Goal: Task Accomplishment & Management: Manage account settings

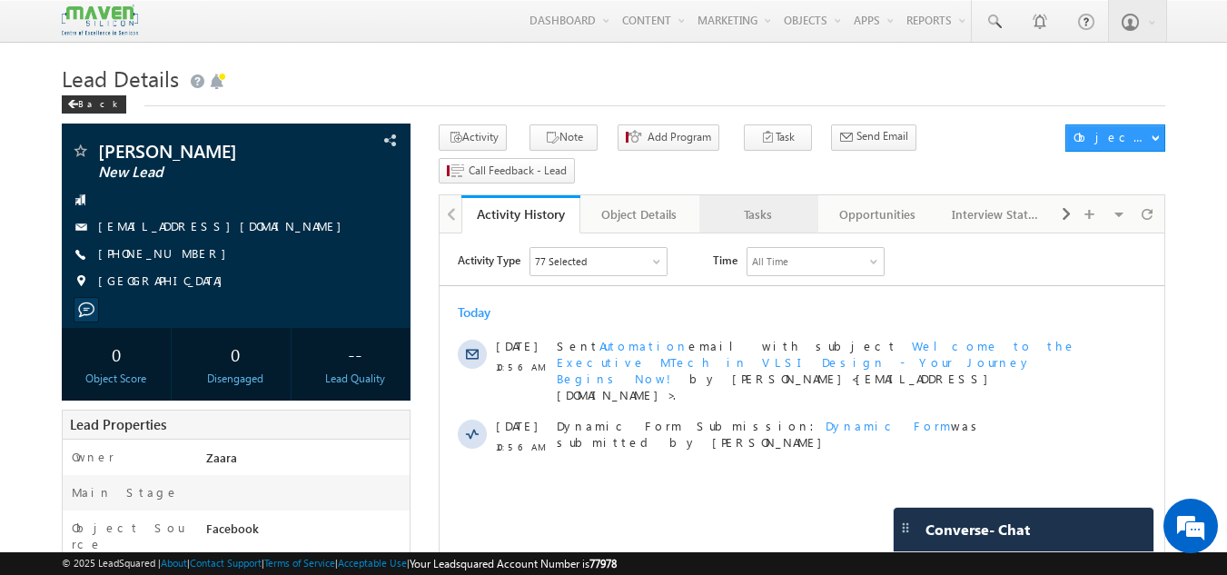
click at [782, 198] on link "Tasks" at bounding box center [758, 214] width 119 height 38
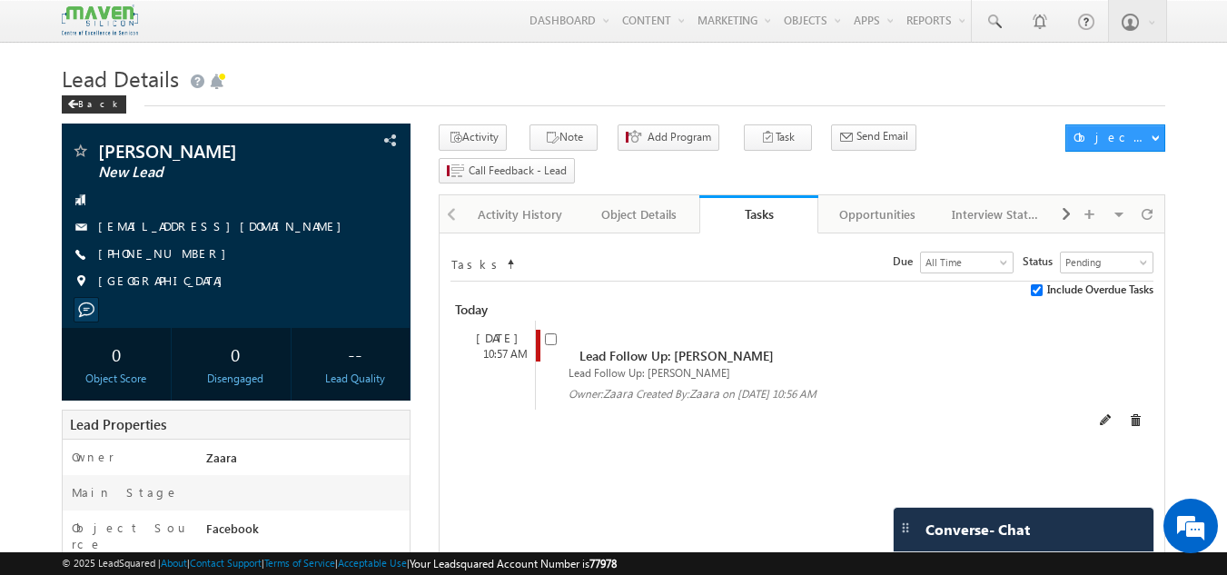
click at [553, 364] on div "Lead Follow Up: Ajay Sharma" at bounding box center [803, 371] width 516 height 15
click at [554, 333] on input "checkbox" at bounding box center [551, 339] width 12 height 12
checkbox input "false"
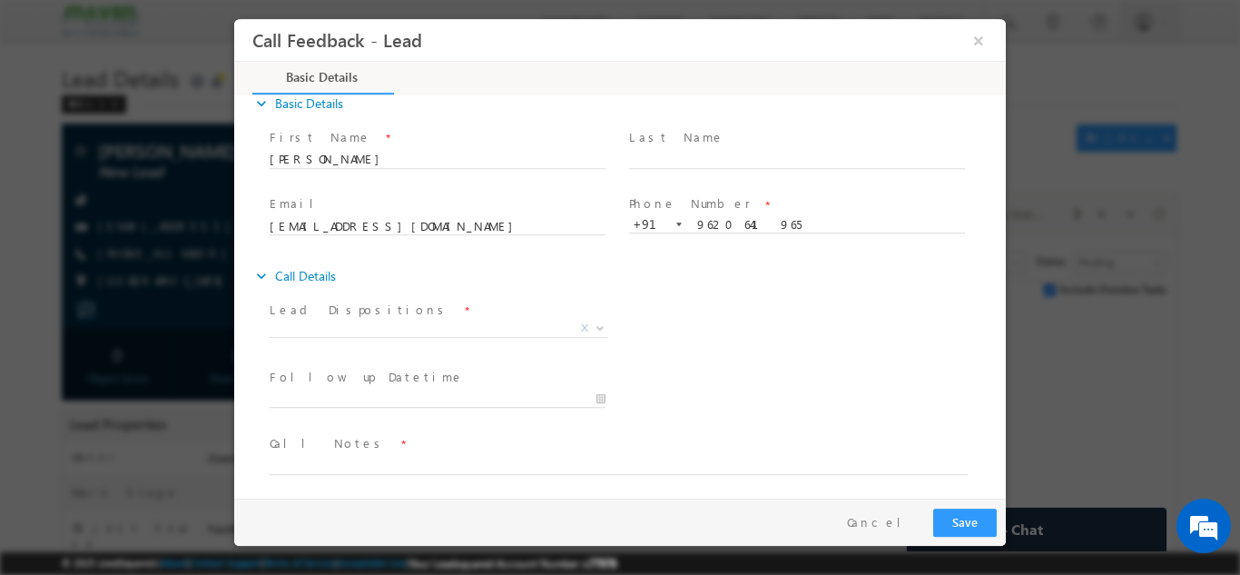
scroll to position [29, 0]
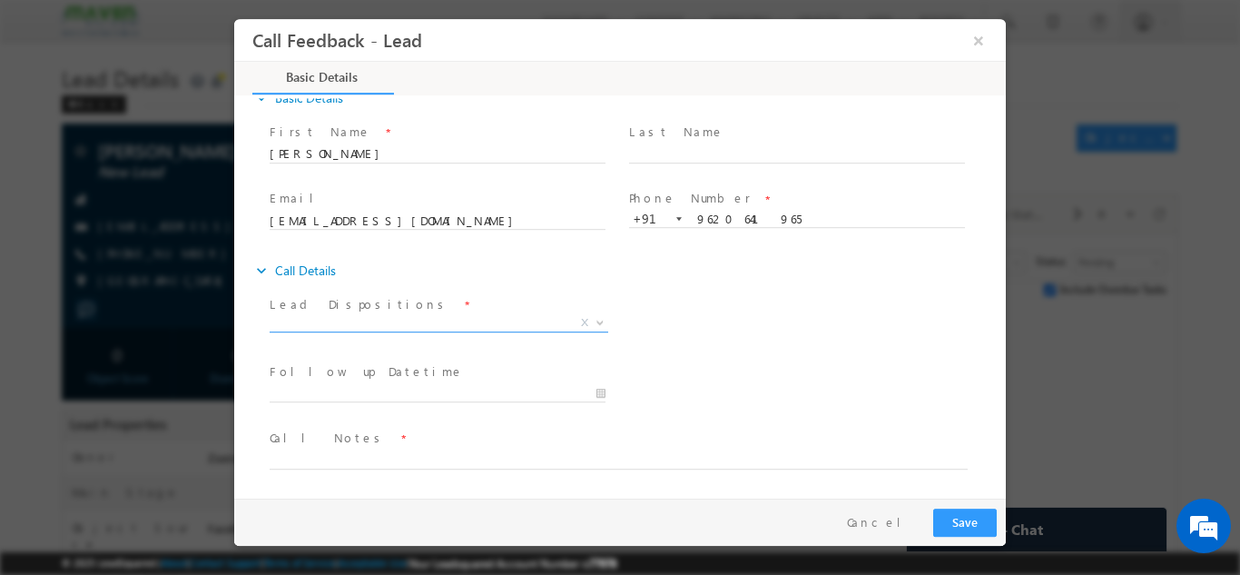
click at [349, 325] on span "X" at bounding box center [439, 322] width 339 height 18
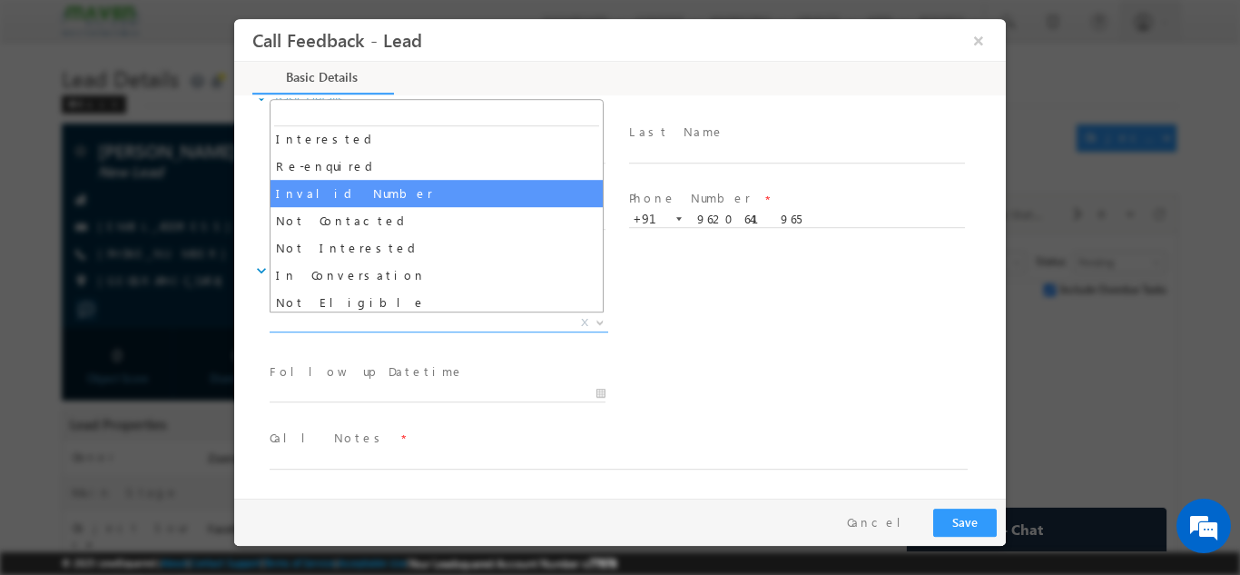
scroll to position [91, 0]
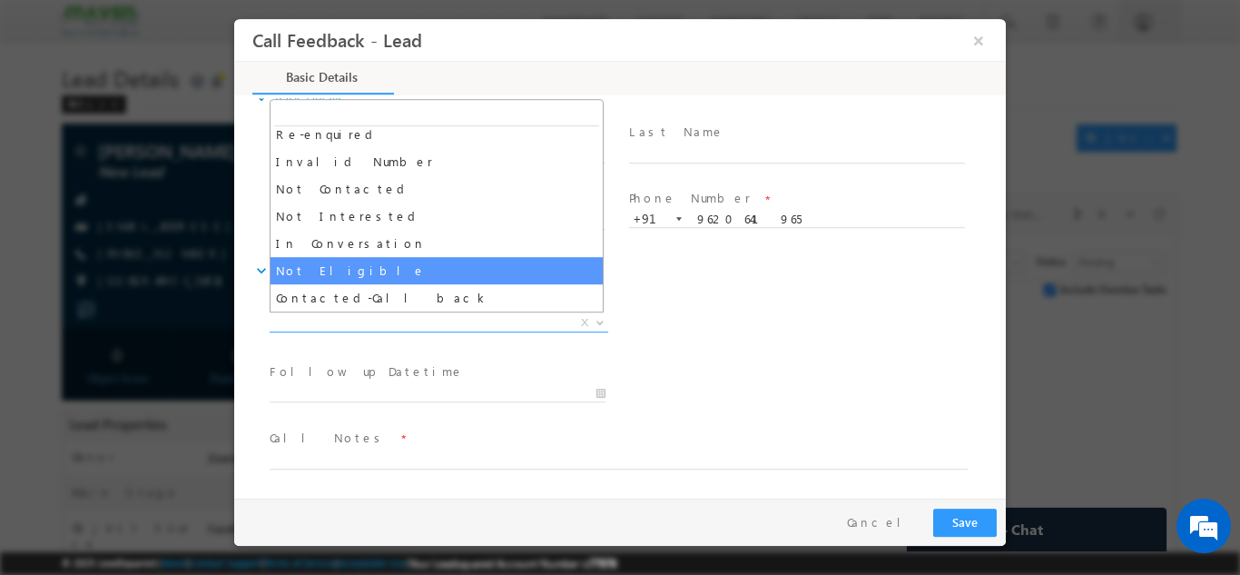
select select "Not Eligible"
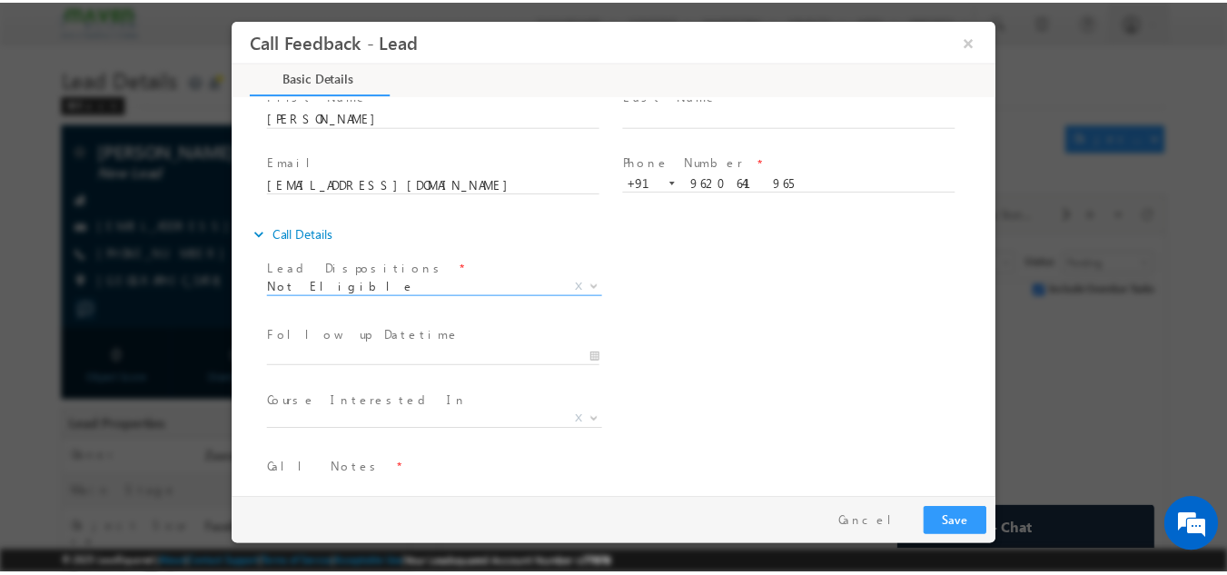
scroll to position [96, 0]
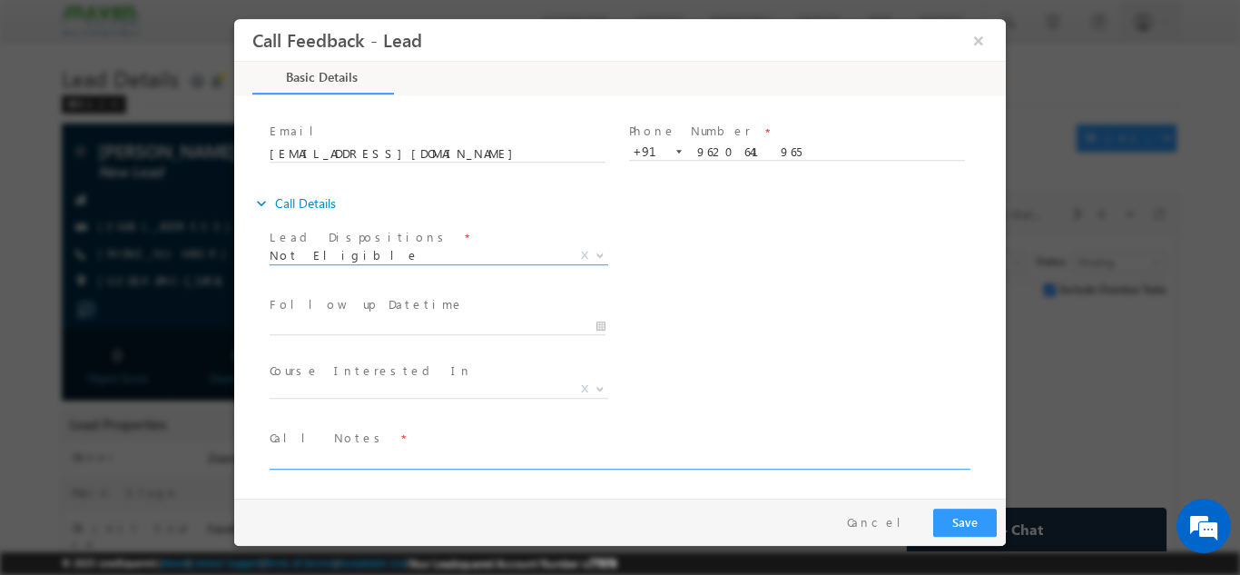
click at [380, 452] on textarea at bounding box center [619, 458] width 698 height 21
paste textarea "He said he did not post the details and not looking for any program and asked m…"
type textarea "He said he did not post the details and not looking for any program and asked m…"
click at [956, 518] on button "Save" at bounding box center [966, 522] width 64 height 28
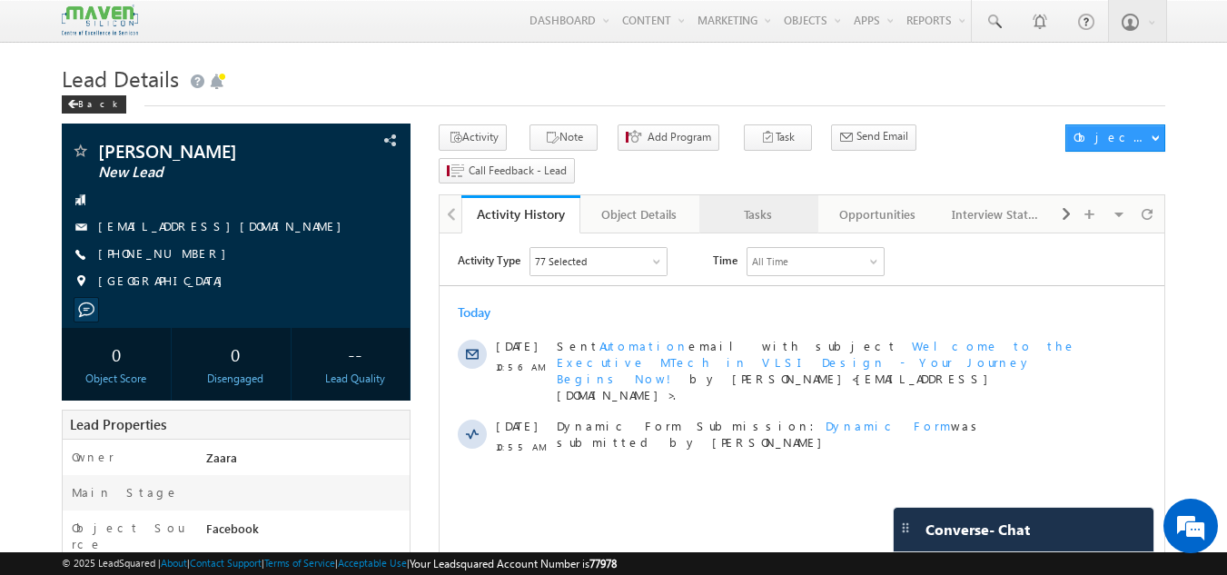
click at [753, 203] on div "Tasks" at bounding box center [758, 214] width 88 height 22
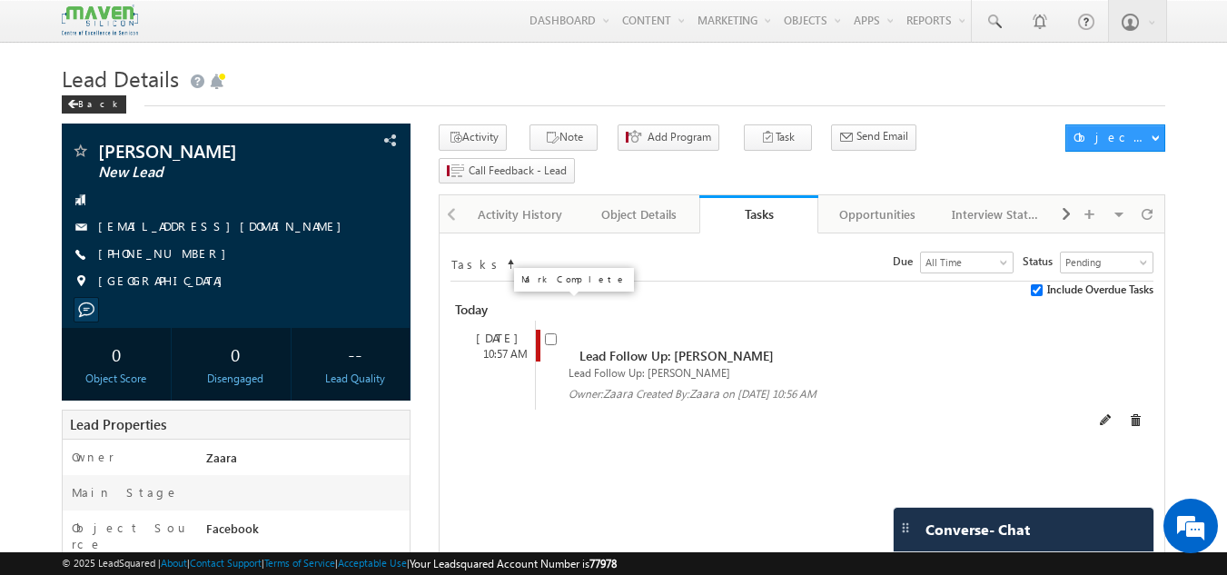
click at [552, 333] on input "checkbox" at bounding box center [551, 339] width 12 height 12
checkbox input "false"
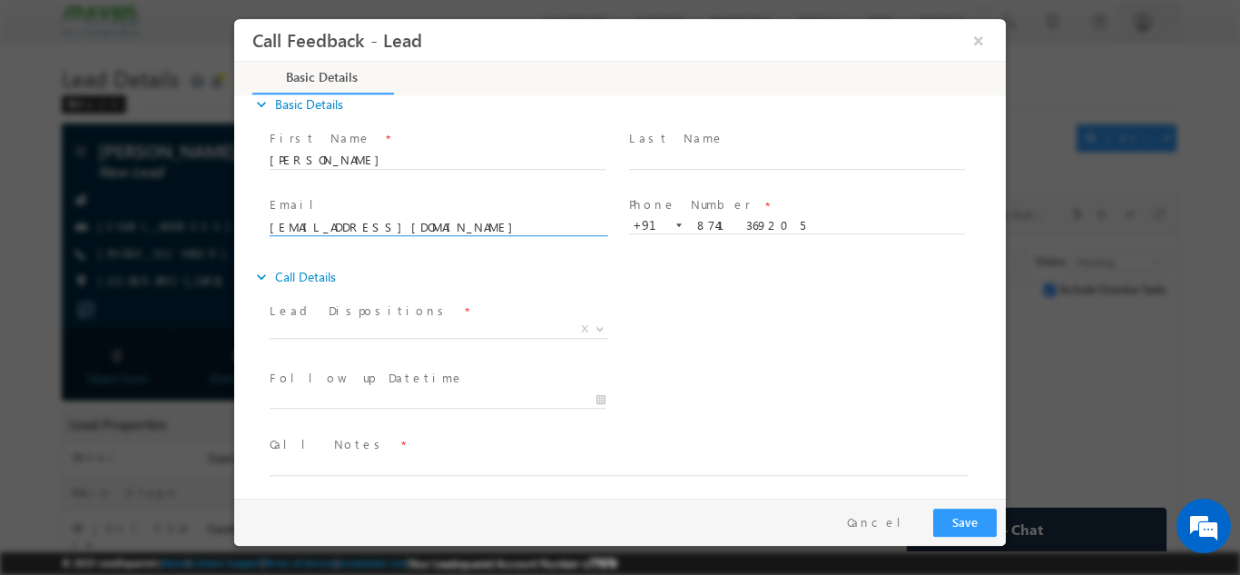
scroll to position [29, 0]
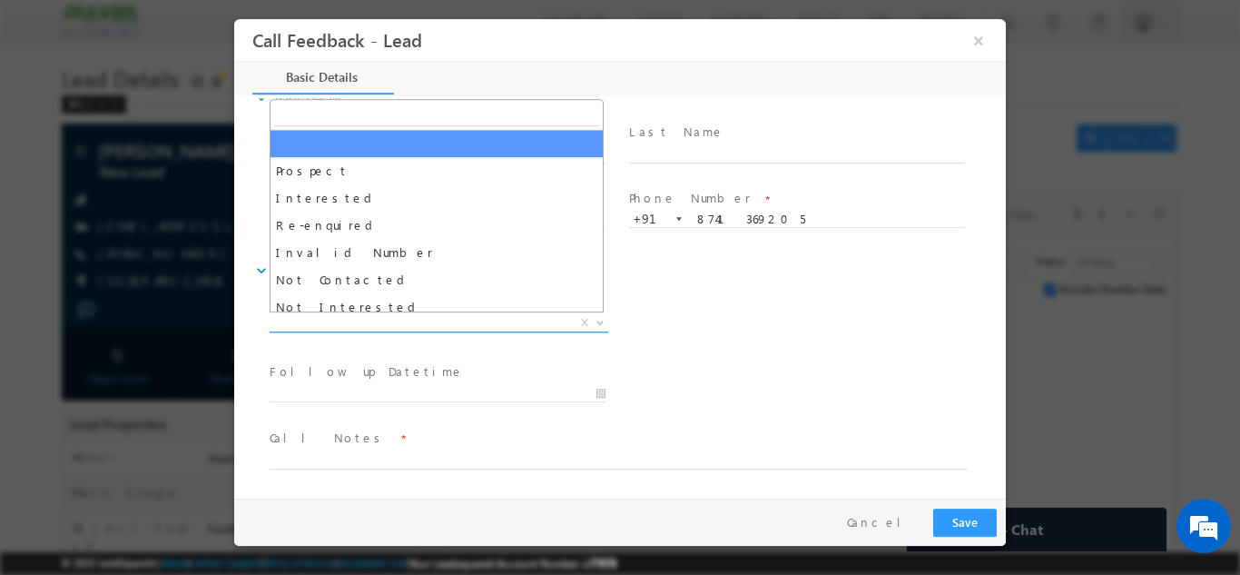
click at [368, 326] on span "X" at bounding box center [439, 322] width 339 height 18
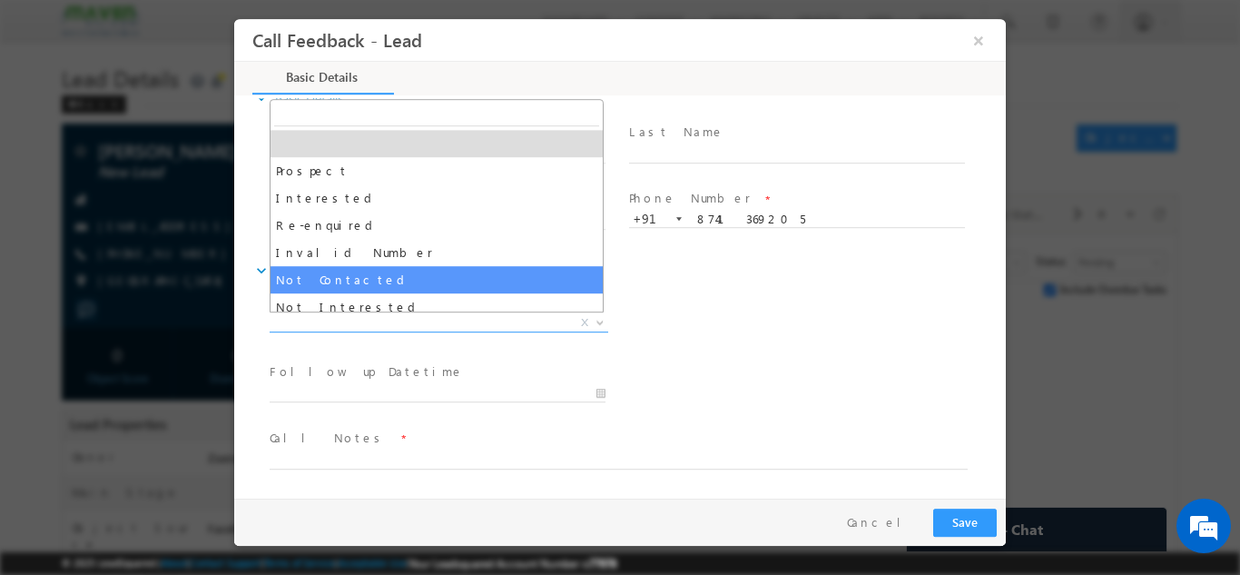
select select "Not Contacted"
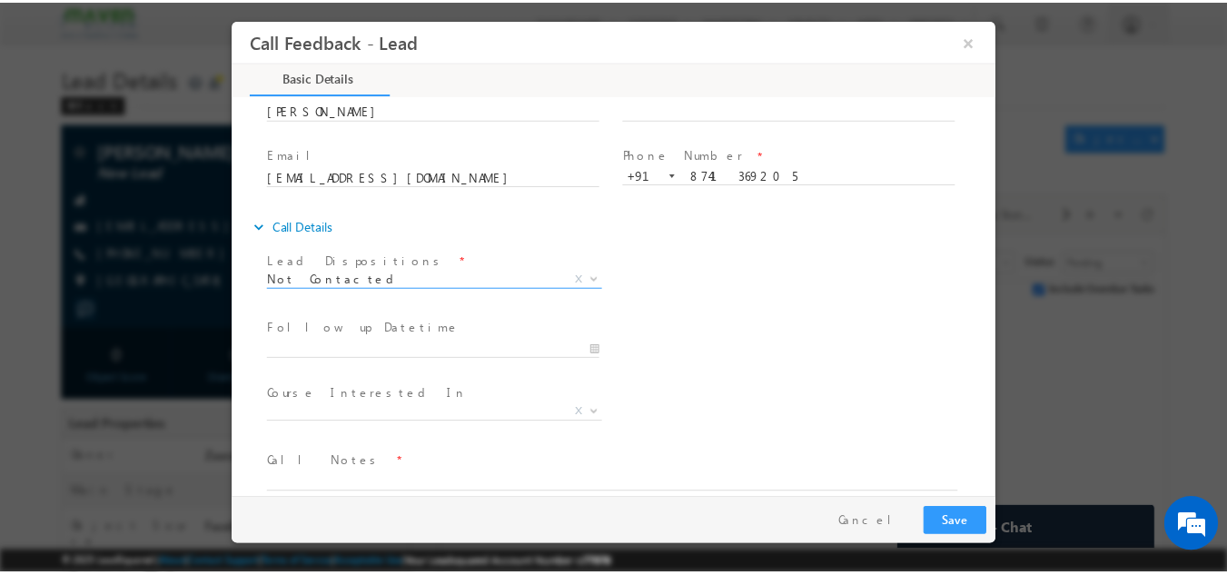
scroll to position [96, 0]
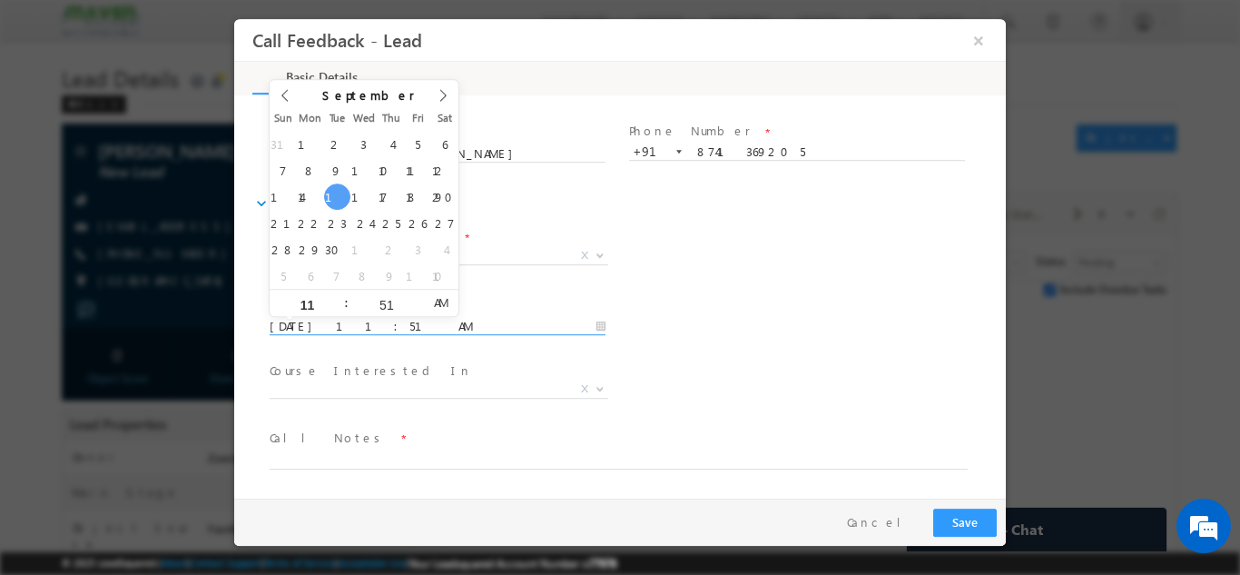
click at [367, 321] on input "16/09/2025 11:51 AM" at bounding box center [438, 326] width 336 height 18
type input "17/09/2025 11:51 AM"
click at [351, 448] on textarea at bounding box center [619, 458] width 698 height 21
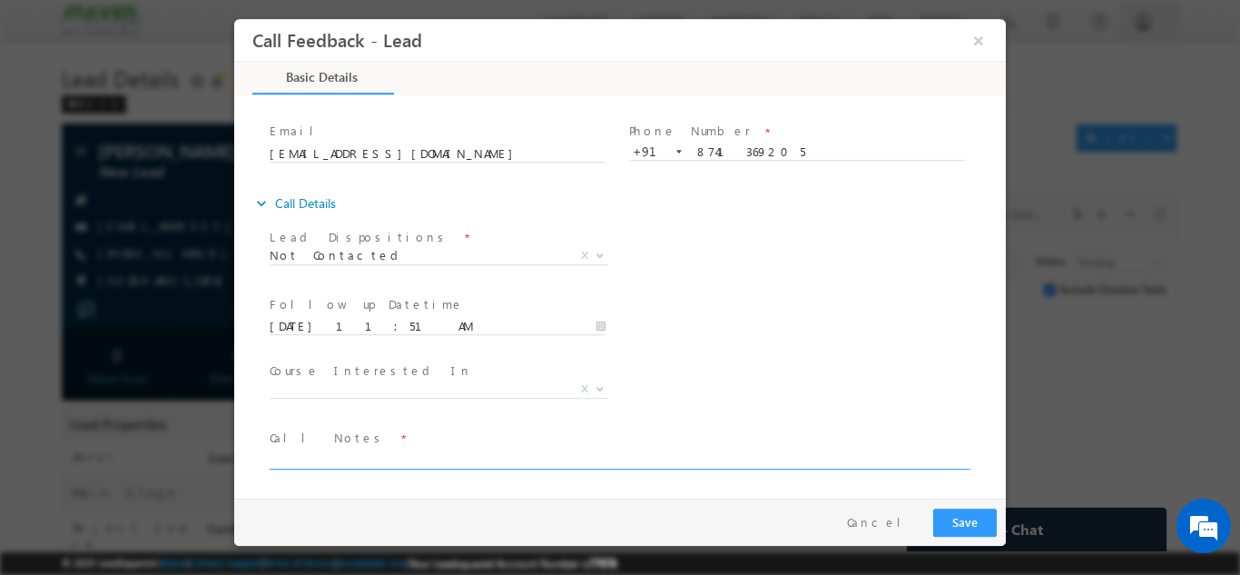
paste textarea "Lead Added to LSQ / Number is coming as invalid"
type textarea "Lead Added to LSQ / Number is coming as invalid"
click at [969, 522] on button "Save" at bounding box center [966, 522] width 64 height 28
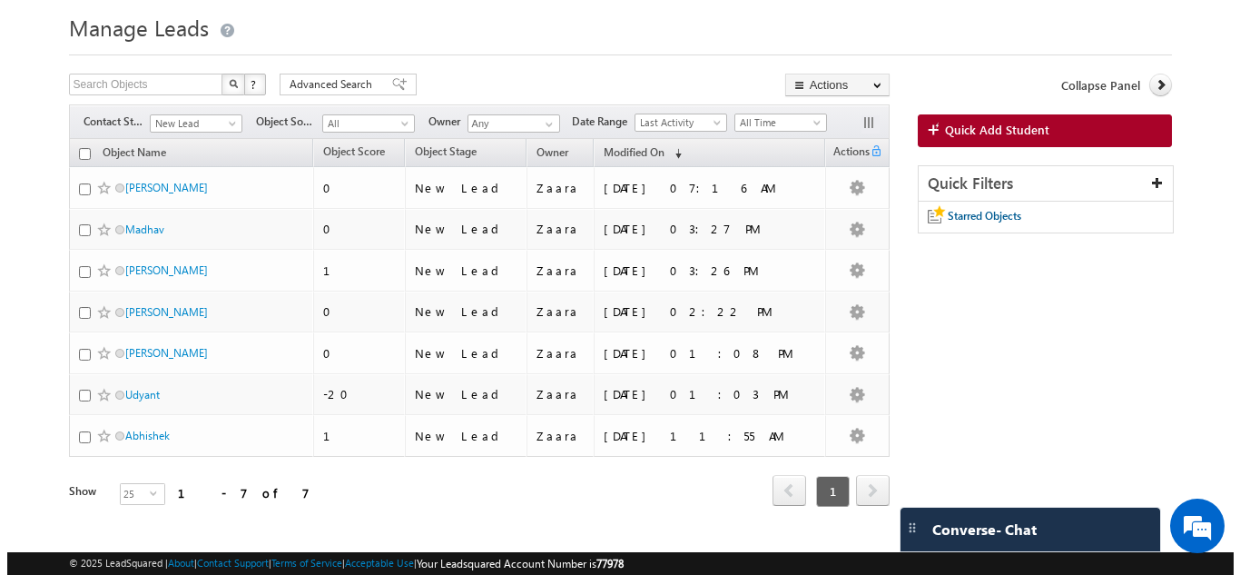
scroll to position [79, 0]
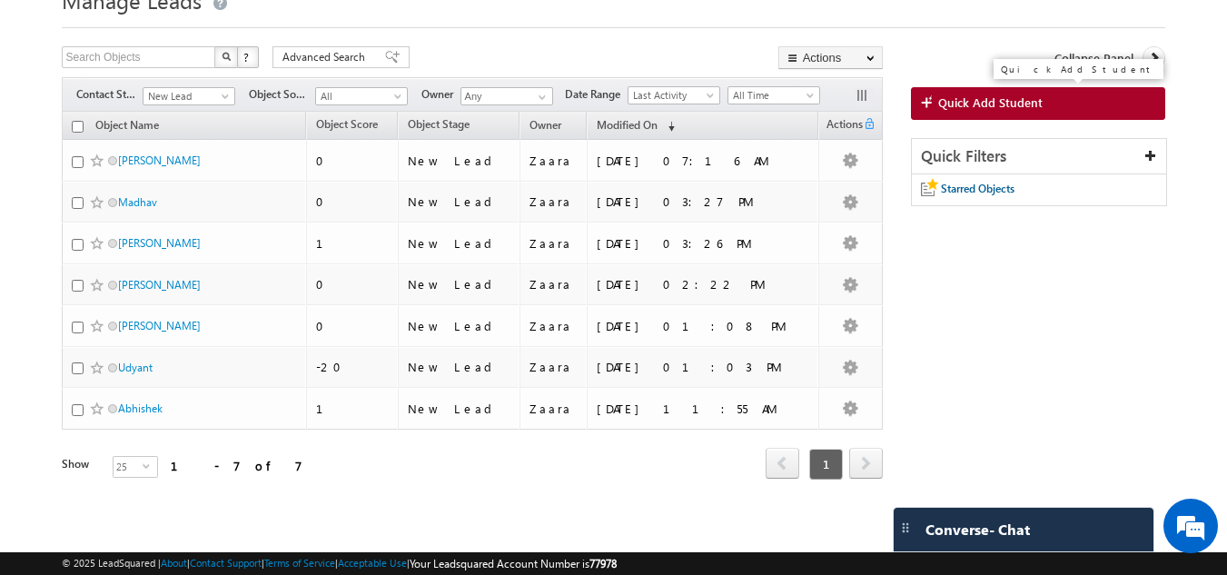
click at [978, 104] on span "Quick Add Student" at bounding box center [990, 102] width 104 height 16
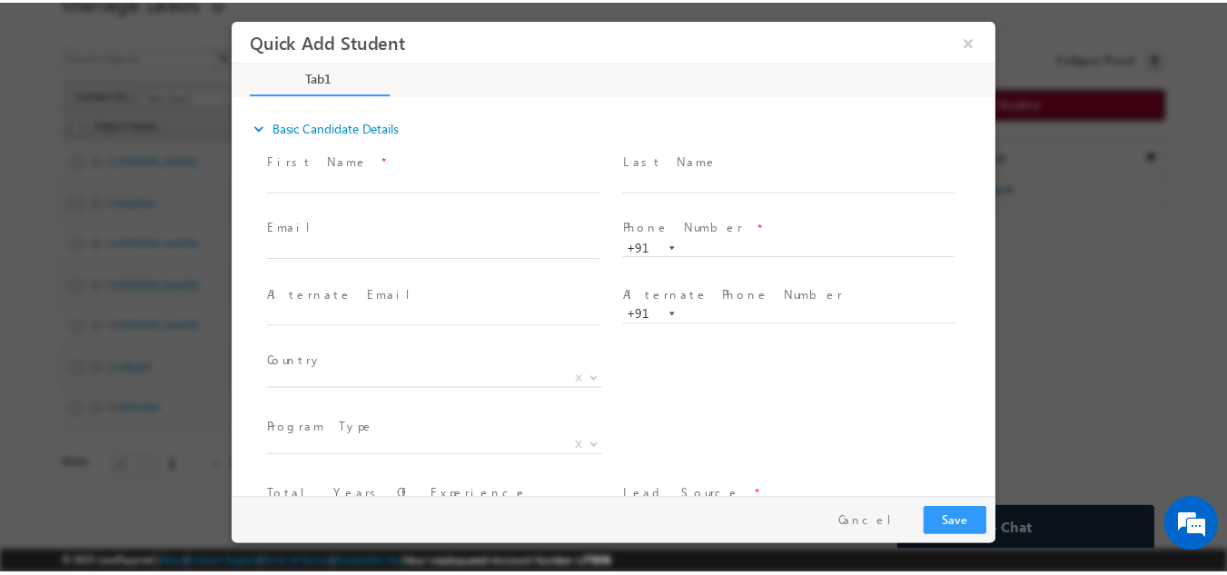
scroll to position [0, 0]
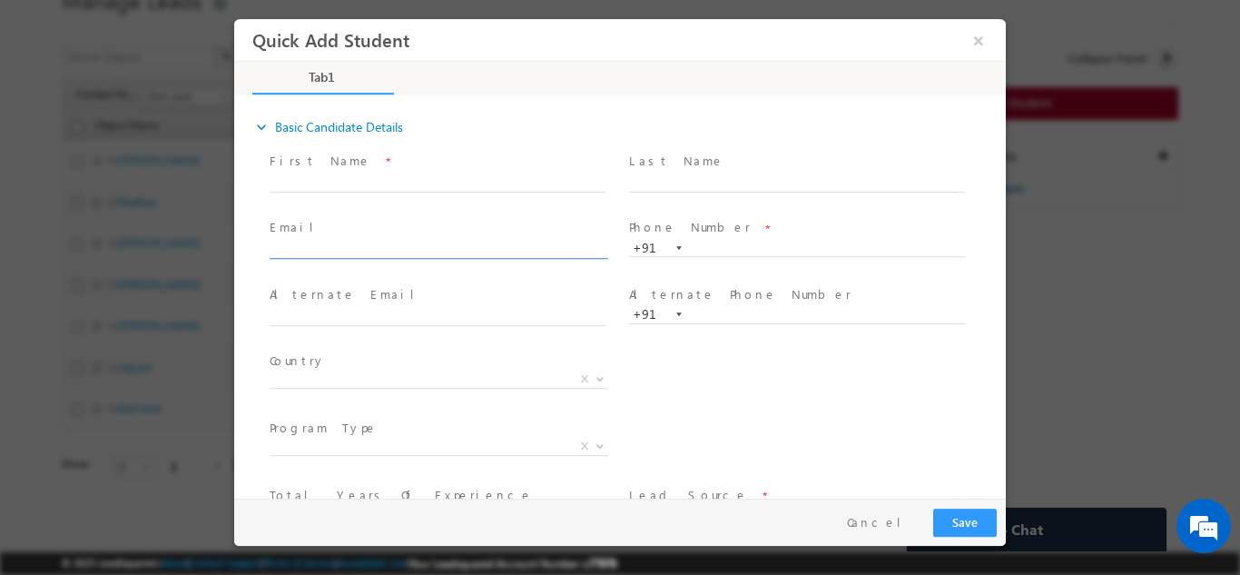
click at [336, 252] on input "text" at bounding box center [438, 250] width 336 height 18
paste input "smsweety18@gmail.com"
click at [332, 212] on div "First Name *" at bounding box center [446, 180] width 360 height 67
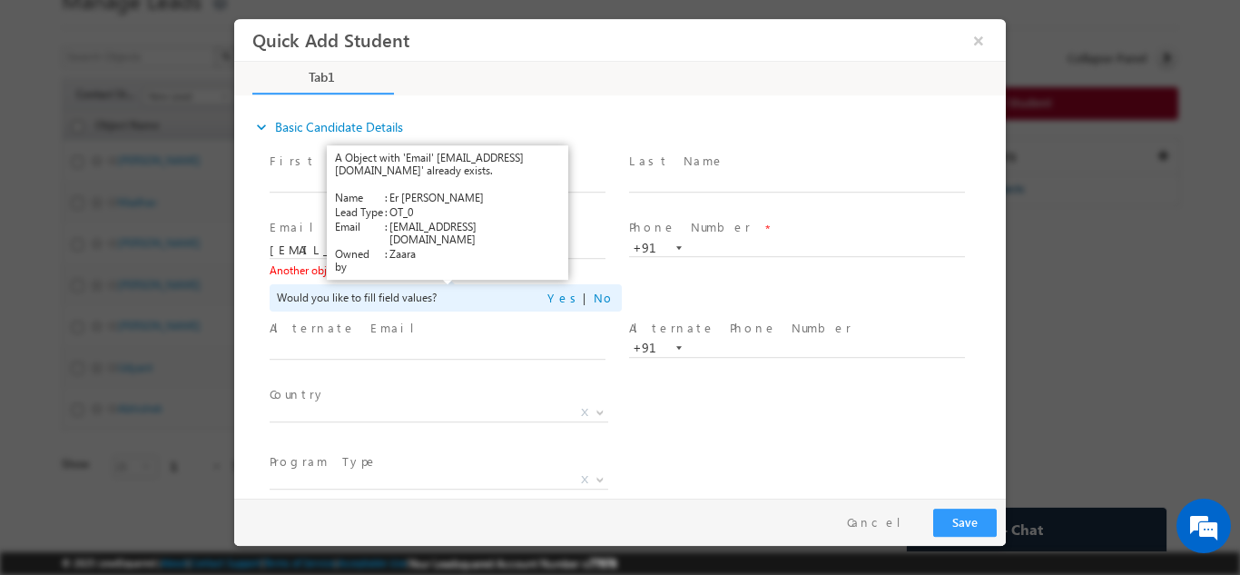
click at [449, 274] on link "View Details" at bounding box center [444, 269] width 56 height 12
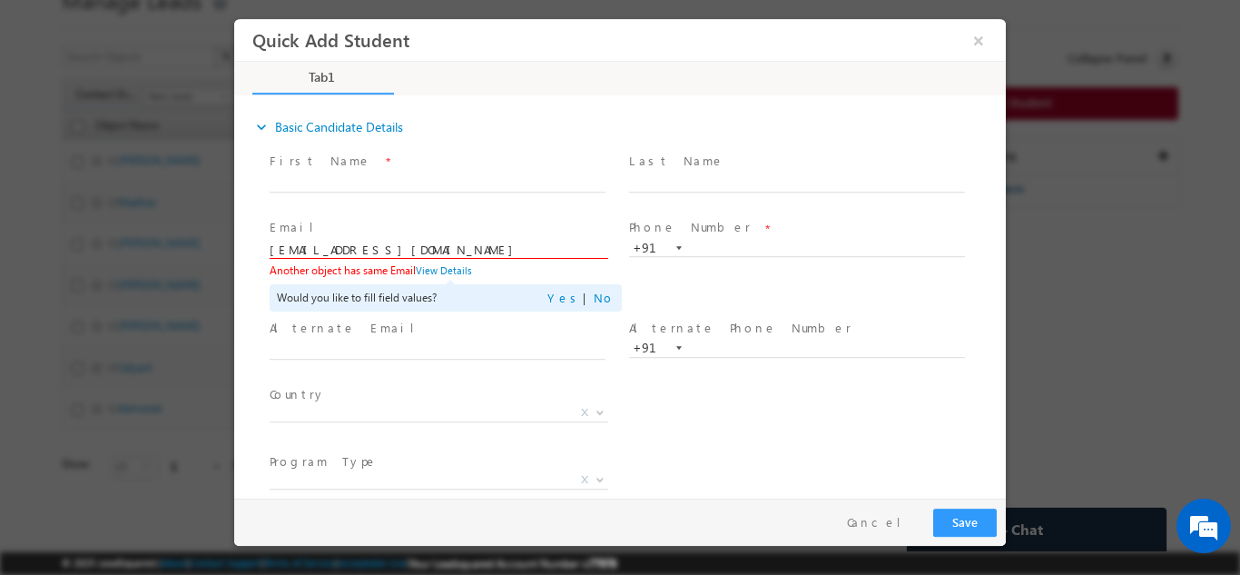
click at [517, 252] on input "smsweety18@gmail.com" at bounding box center [438, 250] width 336 height 18
paste input "reshma.scaler"
type input "reshma.scaler@gmail.com"
click at [507, 199] on span at bounding box center [437, 201] width 335 height 20
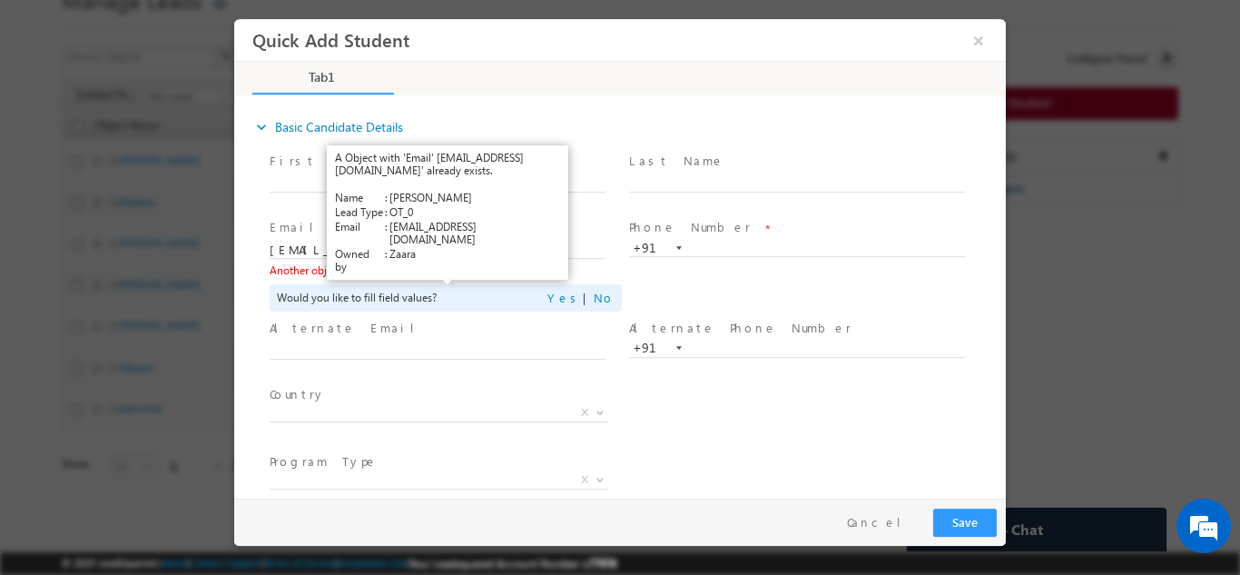
click at [440, 267] on link "View Details" at bounding box center [444, 269] width 56 height 12
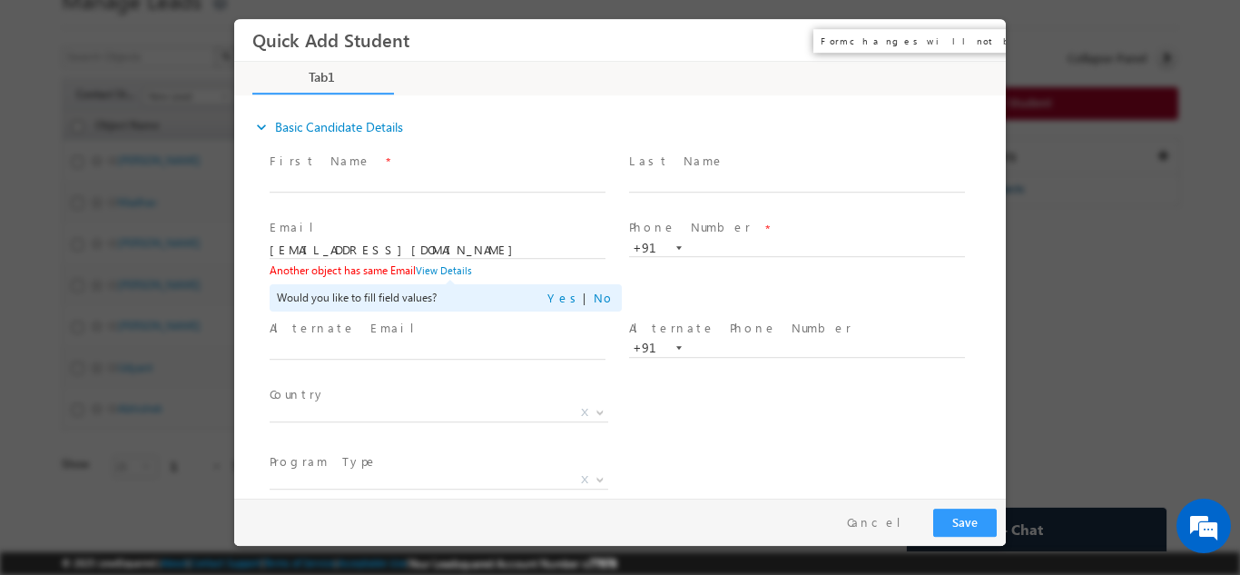
click at [980, 35] on button "×" at bounding box center [978, 40] width 31 height 34
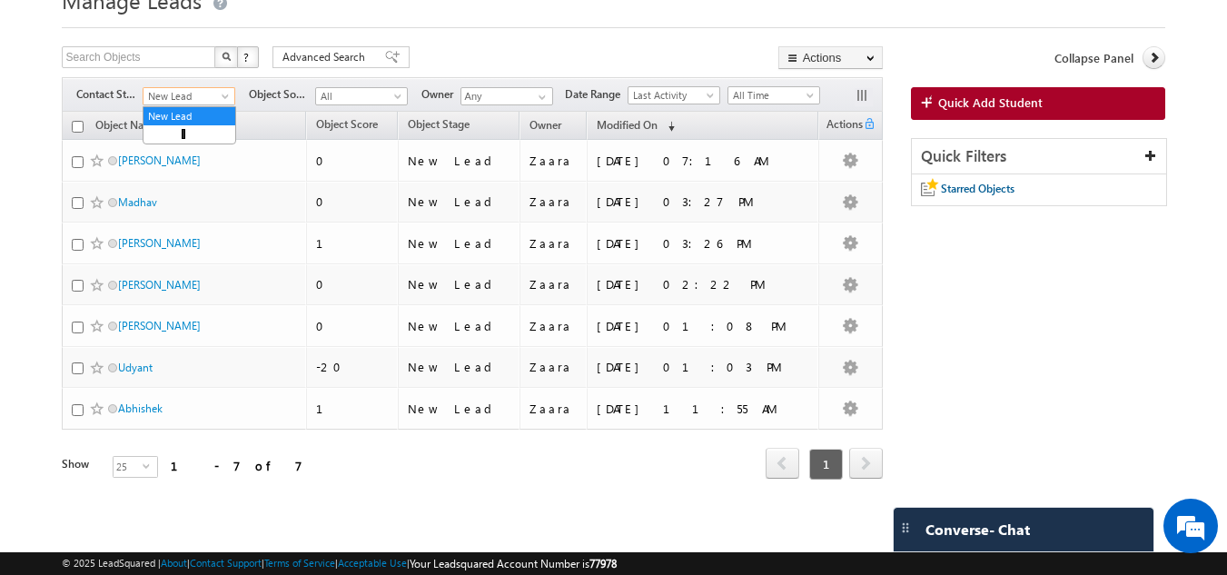
click at [203, 101] on span "New Lead" at bounding box center [186, 96] width 86 height 16
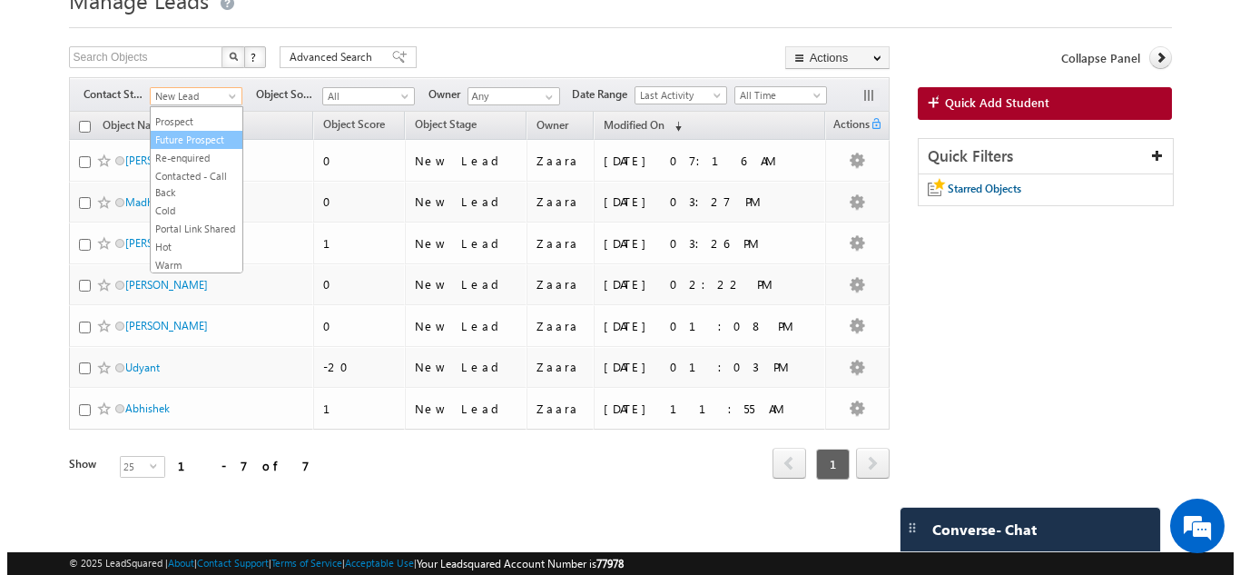
scroll to position [86, 0]
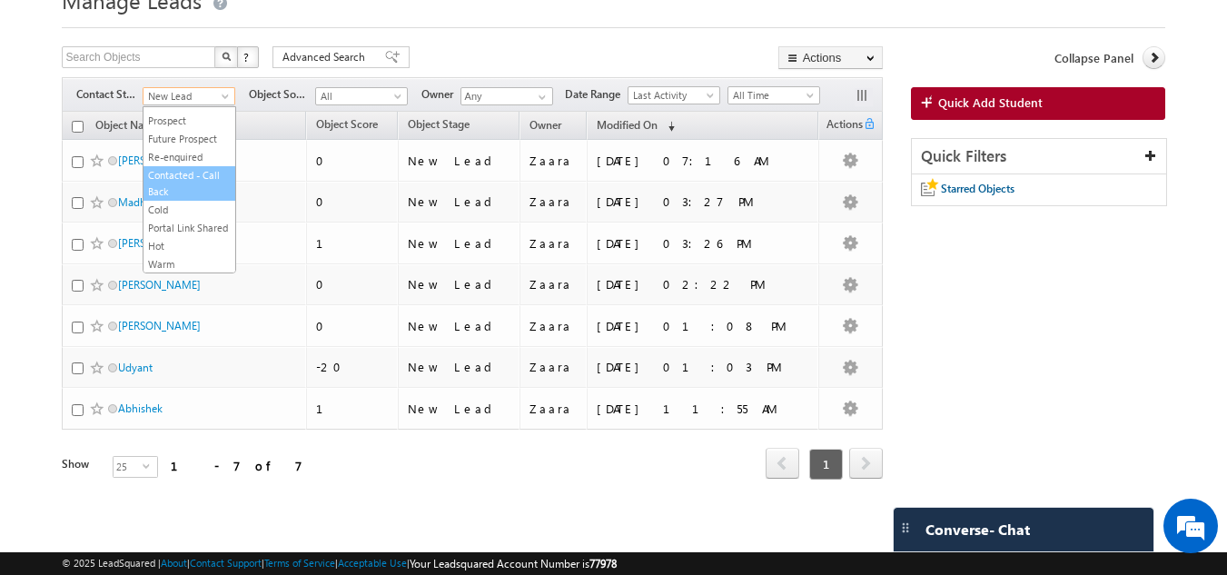
click at [185, 185] on link "Contacted - Call Back" at bounding box center [189, 183] width 92 height 33
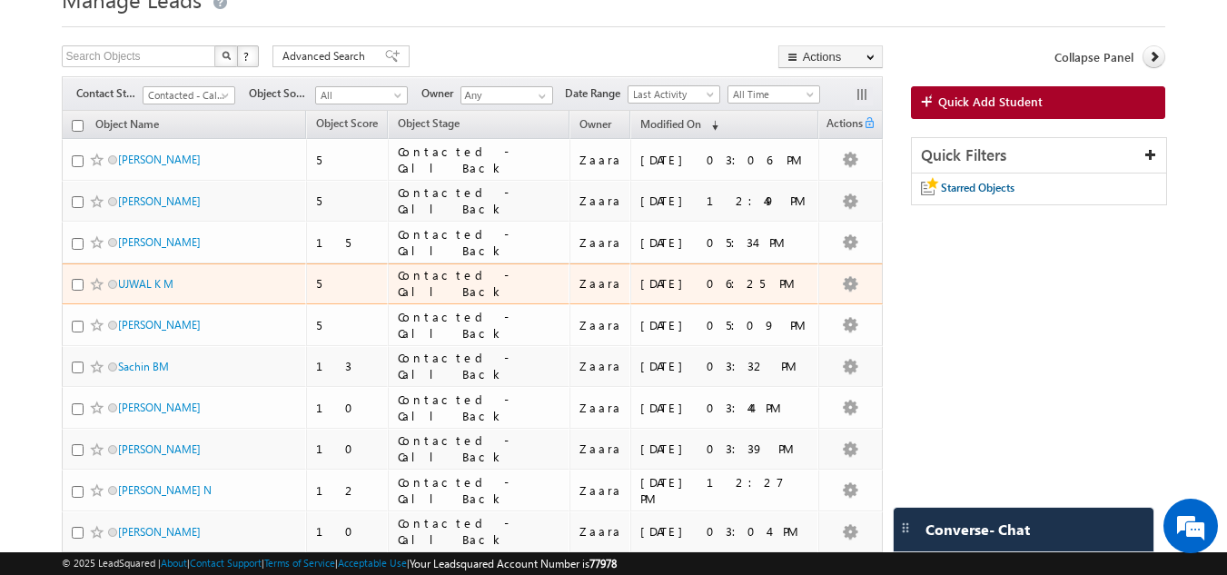
click at [259, 299] on div "UJWAL K M" at bounding box center [185, 287] width 227 height 25
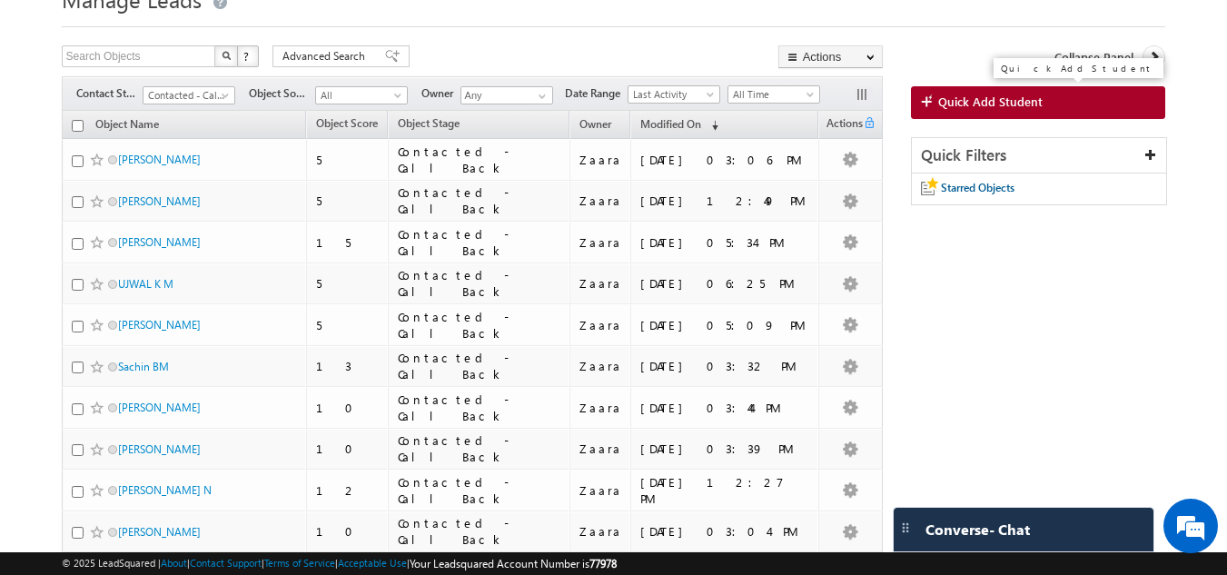
click at [991, 100] on span "Quick Add Student" at bounding box center [990, 102] width 104 height 16
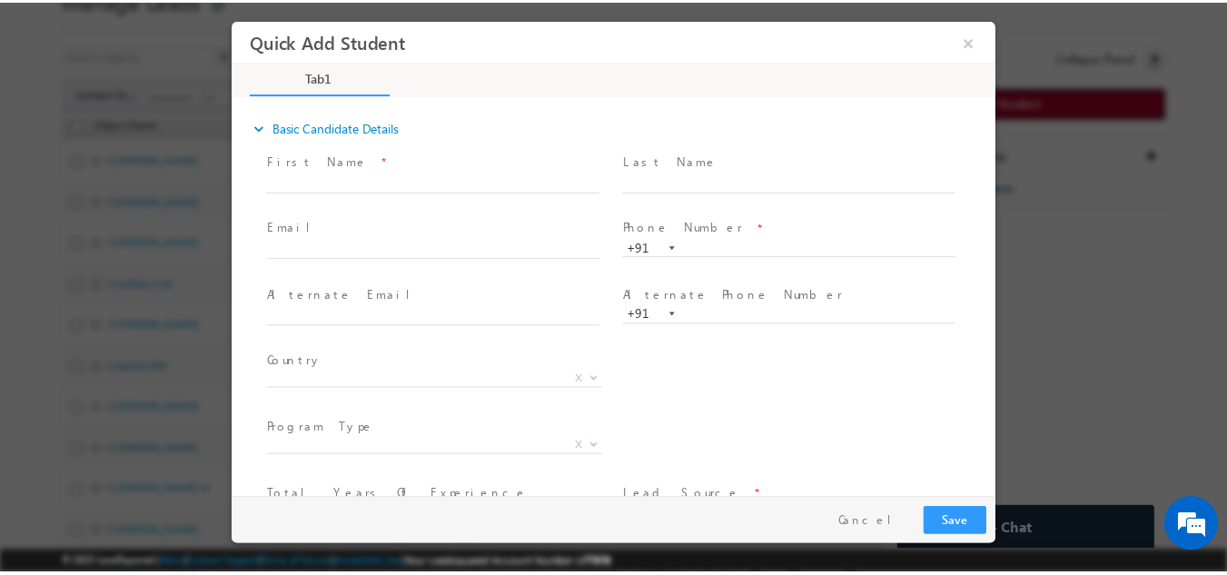
scroll to position [0, 0]
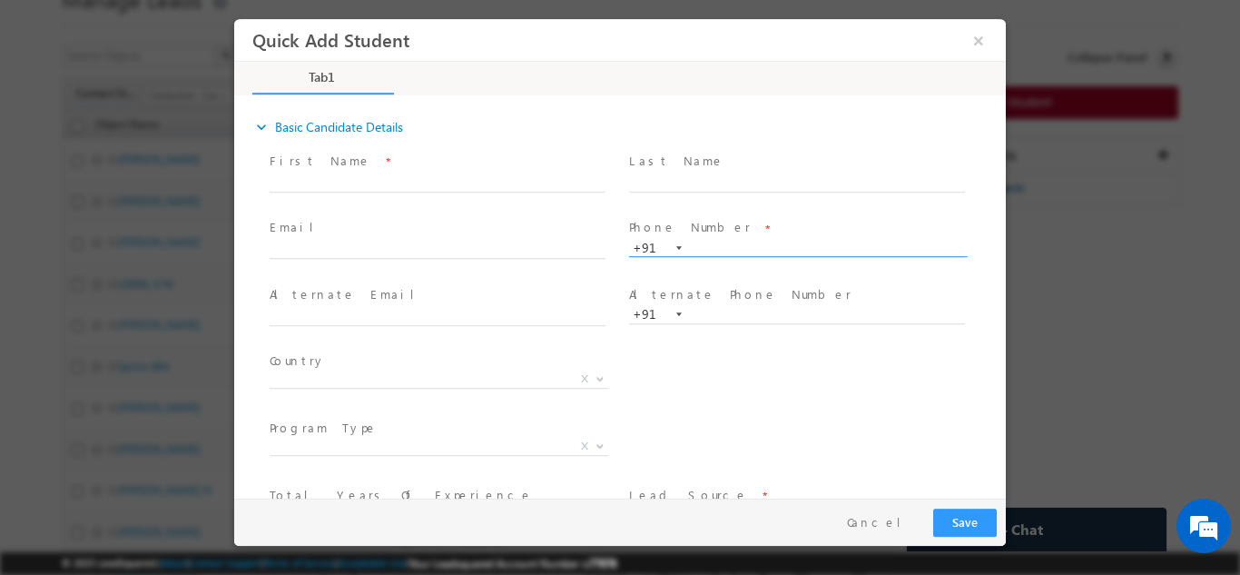
click at [734, 239] on input "text" at bounding box center [797, 248] width 336 height 18
click at [695, 215] on div "Phone Number * +91-9611488059 9611488059 +91" at bounding box center [806, 246] width 360 height 64
click at [744, 248] on input "9611488059" at bounding box center [797, 248] width 336 height 18
type input "9611488959"
click at [687, 212] on div "Last Name *" at bounding box center [806, 180] width 360 height 67
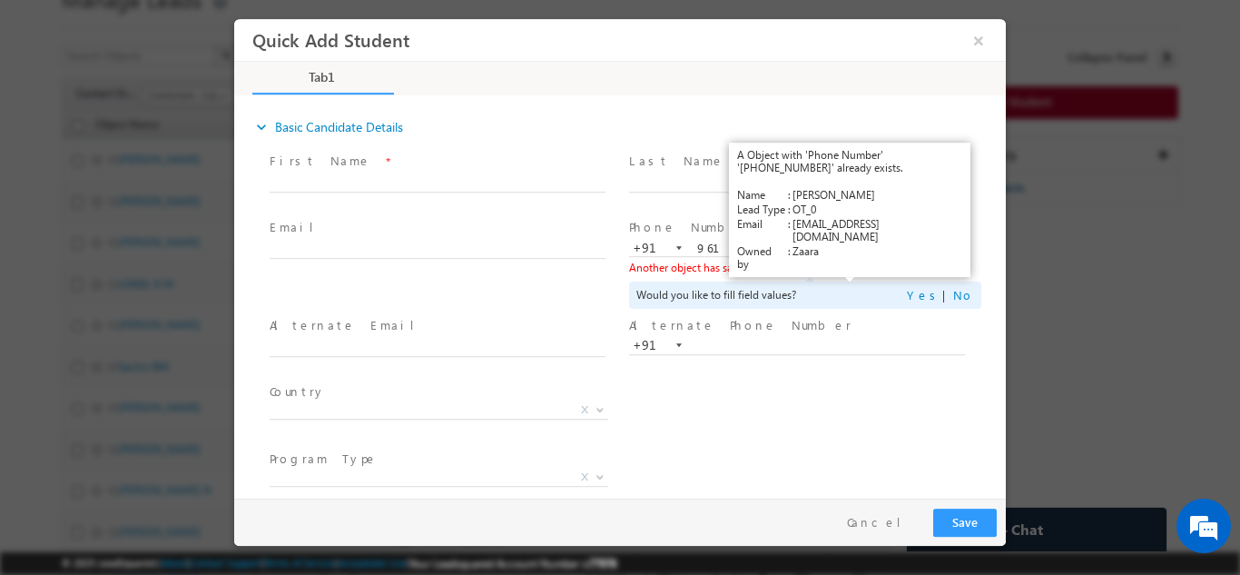
click at [835, 268] on link "View Details" at bounding box center [851, 267] width 56 height 12
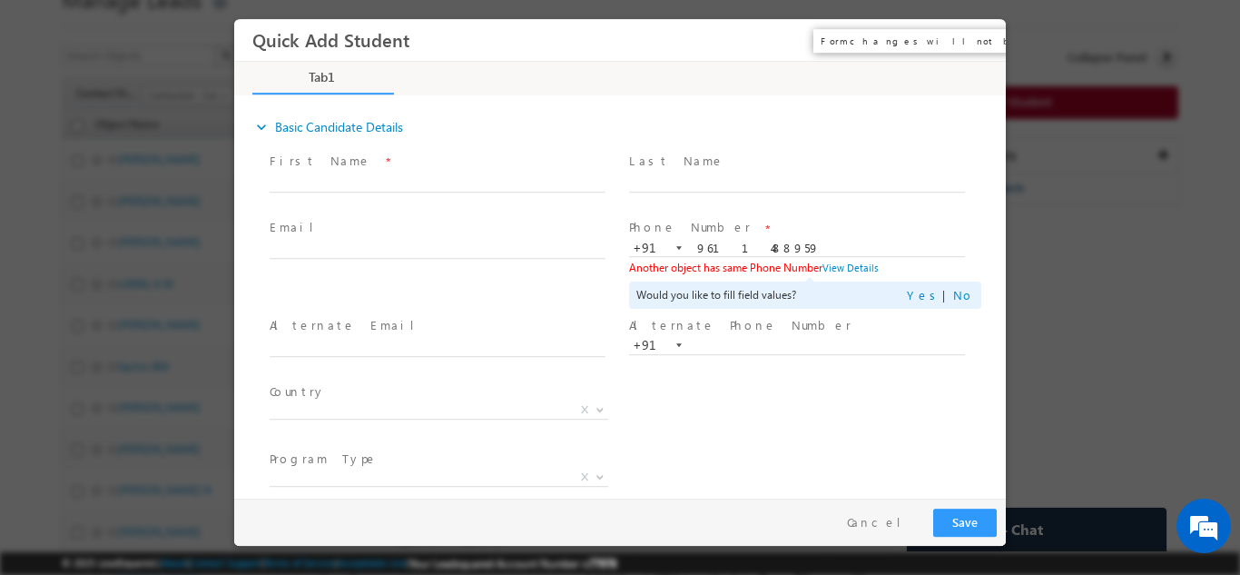
click at [988, 50] on button "×" at bounding box center [978, 40] width 31 height 34
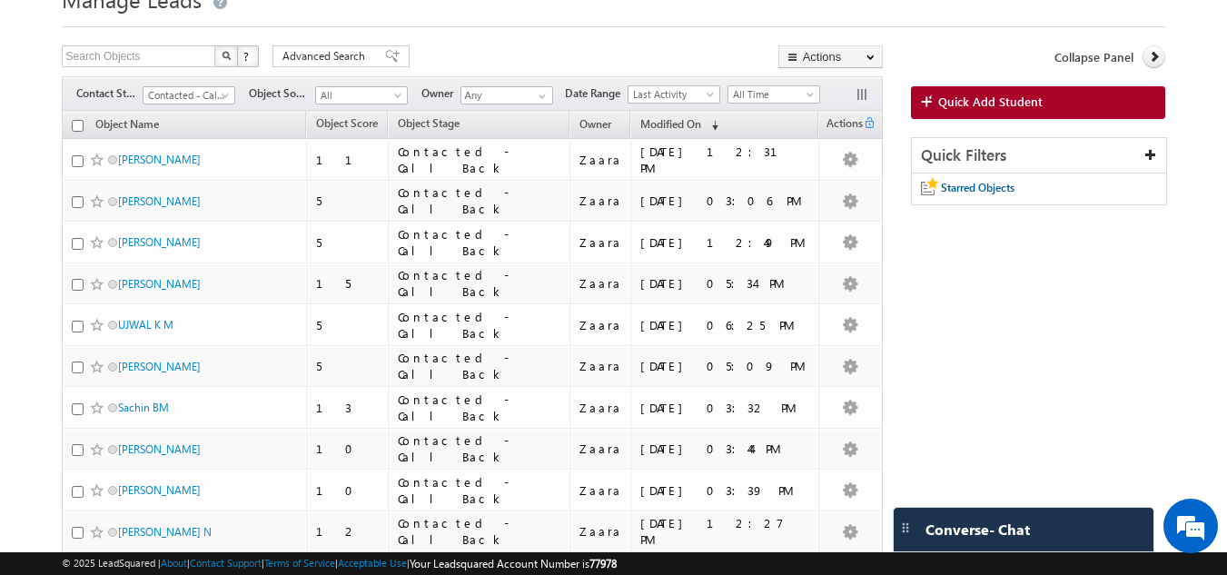
click at [632, 53] on div "Search Objects X ? 22 results found Advanced Search Advanced Search Advanced se…" at bounding box center [472, 58] width 821 height 26
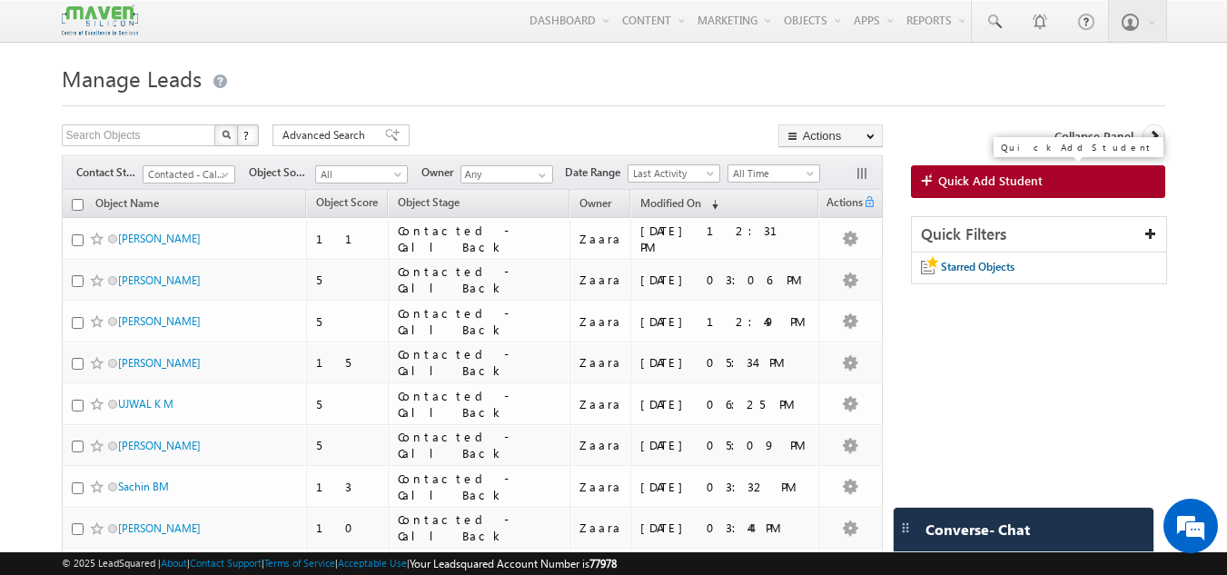
click at [971, 190] on link "Quick Add Student" at bounding box center [1038, 181] width 255 height 33
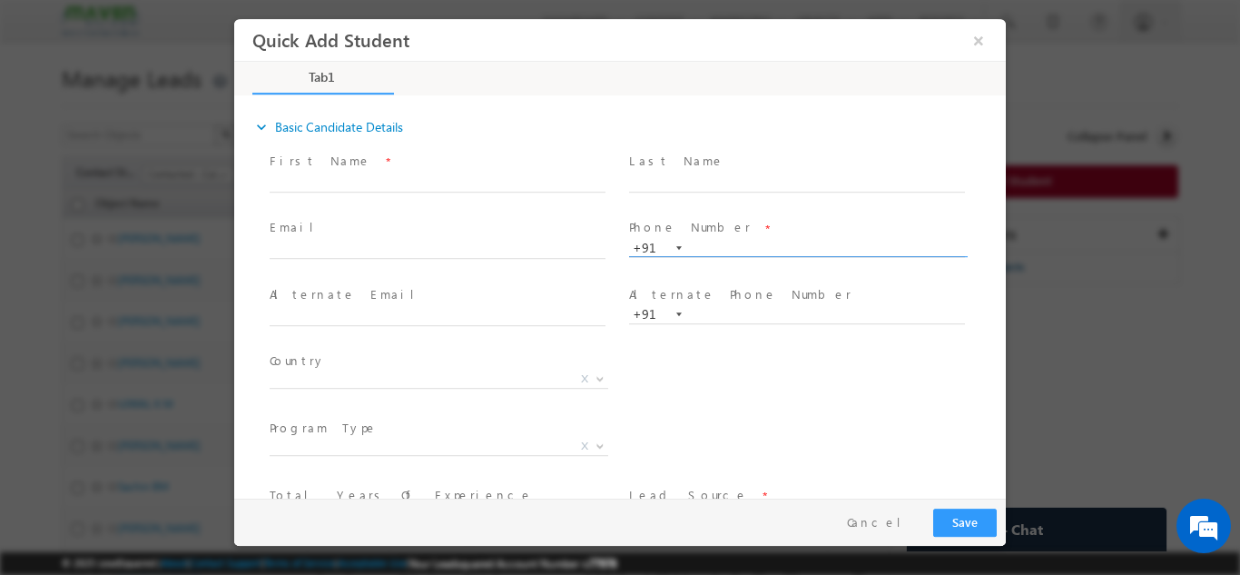
click at [795, 243] on input "text" at bounding box center [797, 248] width 336 height 18
type input "9129781539"
click at [735, 177] on input "text" at bounding box center [797, 182] width 336 height 18
click at [788, 386] on div "Country * Afghanistan Albania Algeria Andorra Angola Antigua and Barbuda Argent…" at bounding box center [636, 381] width 740 height 67
click at [766, 223] on span "Phone Number *" at bounding box center [796, 228] width 335 height 20
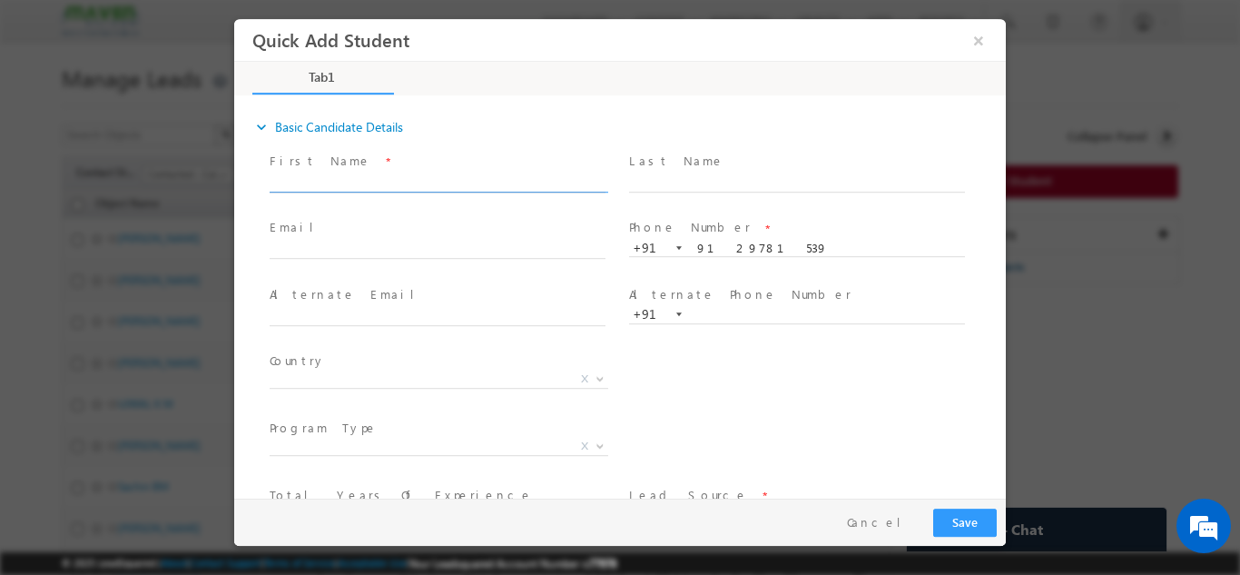
click at [390, 185] on input "text" at bounding box center [438, 182] width 336 height 18
click at [980, 35] on button "×" at bounding box center [978, 40] width 31 height 34
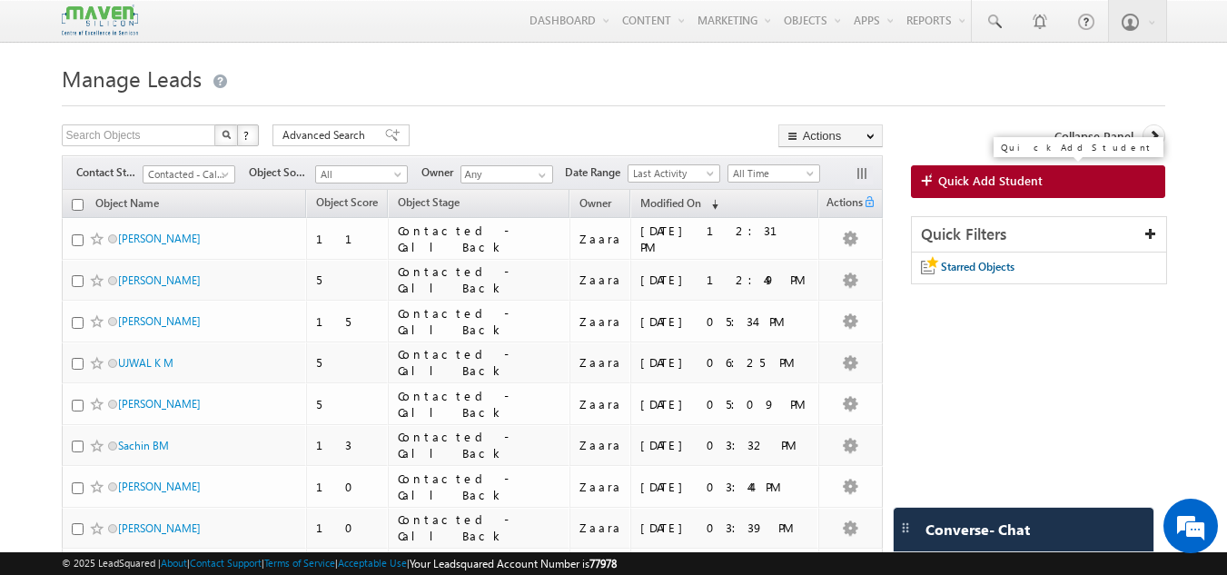
click at [972, 179] on span "Quick Add Student" at bounding box center [990, 181] width 104 height 16
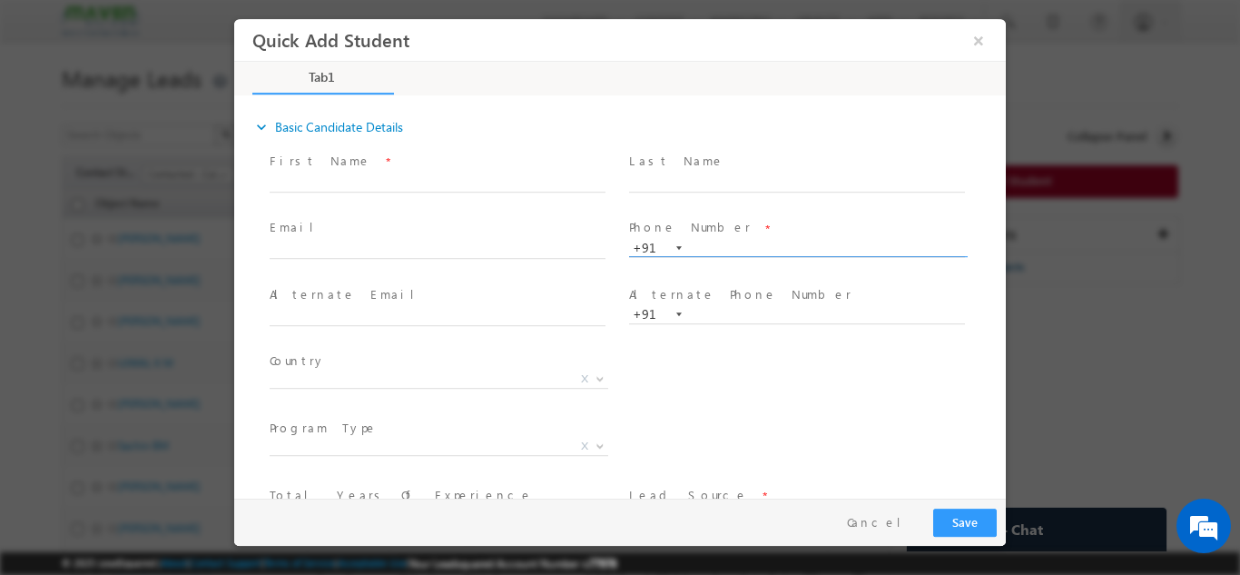
paste input "9481733505"
type input "9481733505"
click at [760, 222] on span "Phone Number *" at bounding box center [796, 228] width 335 height 20
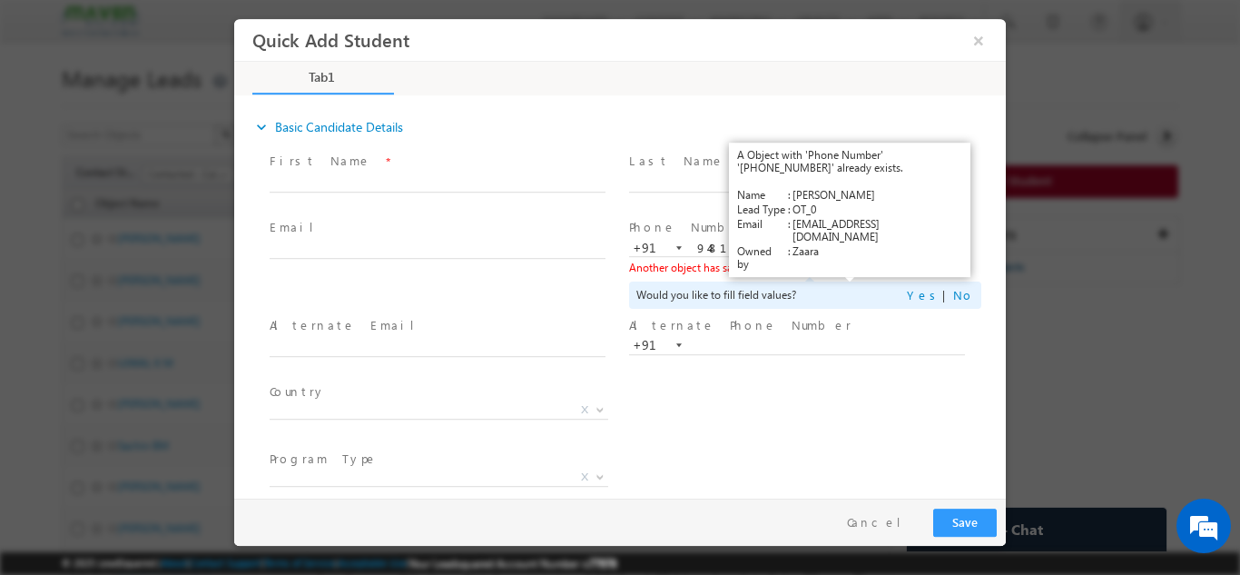
click at [847, 267] on link "View Details" at bounding box center [851, 267] width 56 height 12
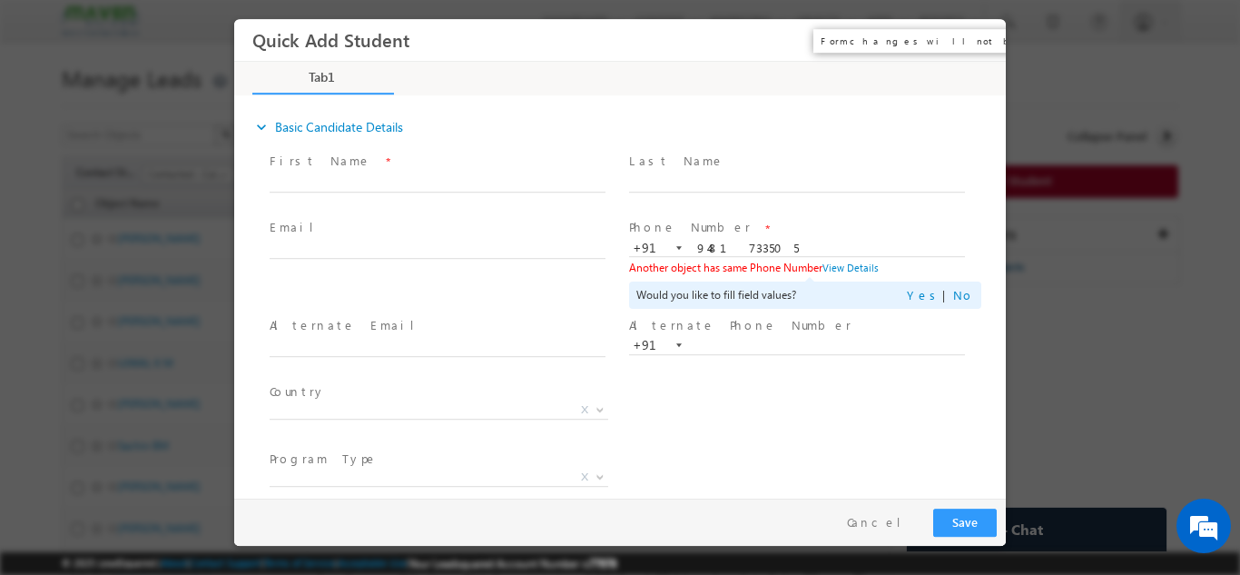
click at [978, 33] on button "×" at bounding box center [978, 40] width 31 height 34
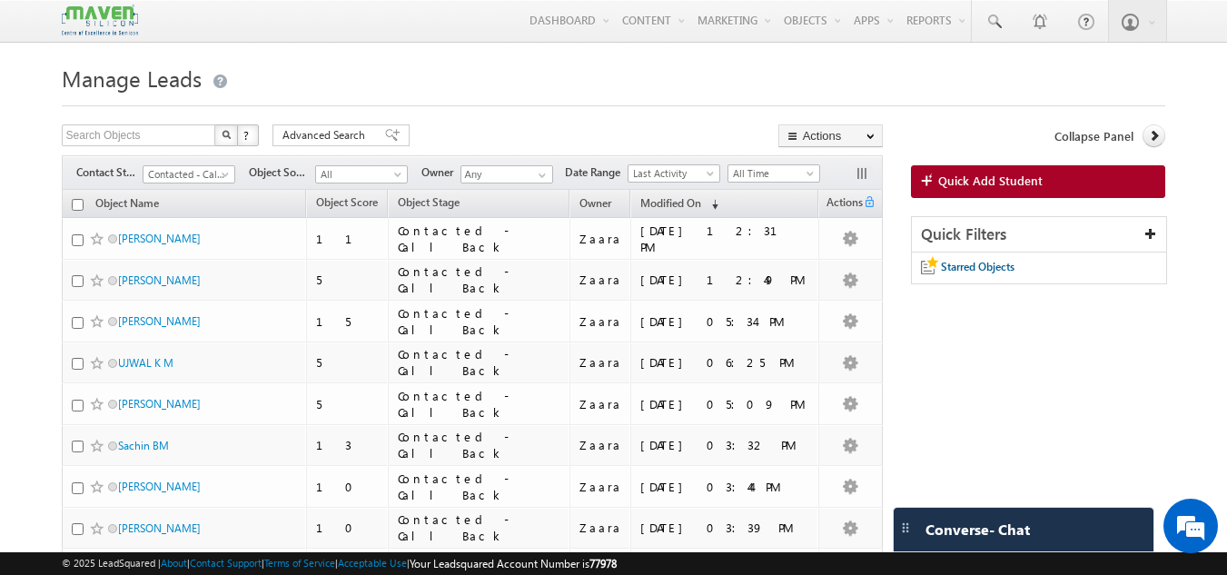
click at [407, 88] on h1 "Manage Leads" at bounding box center [614, 76] width 1104 height 35
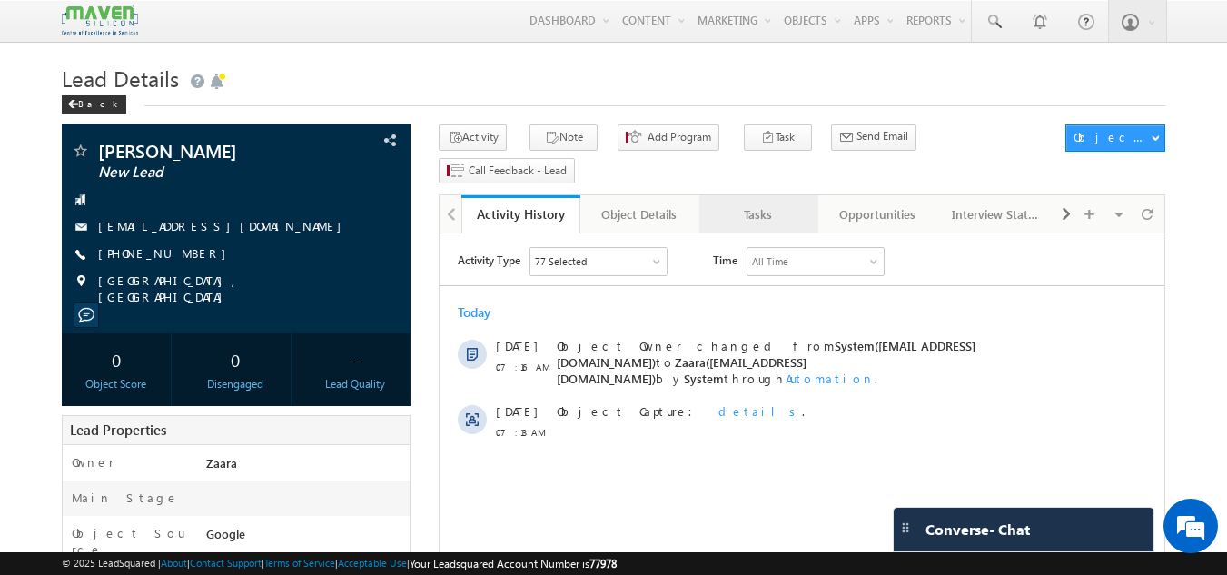
click at [736, 203] on div "Tasks" at bounding box center [758, 214] width 88 height 22
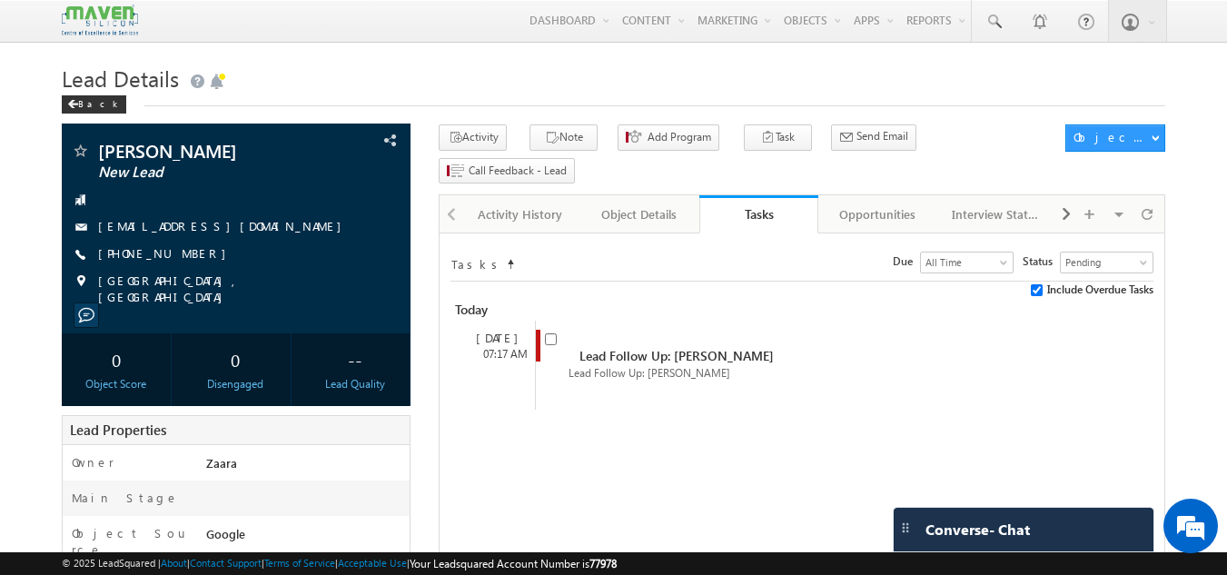
click at [400, 104] on div "Back" at bounding box center [614, 100] width 1104 height 12
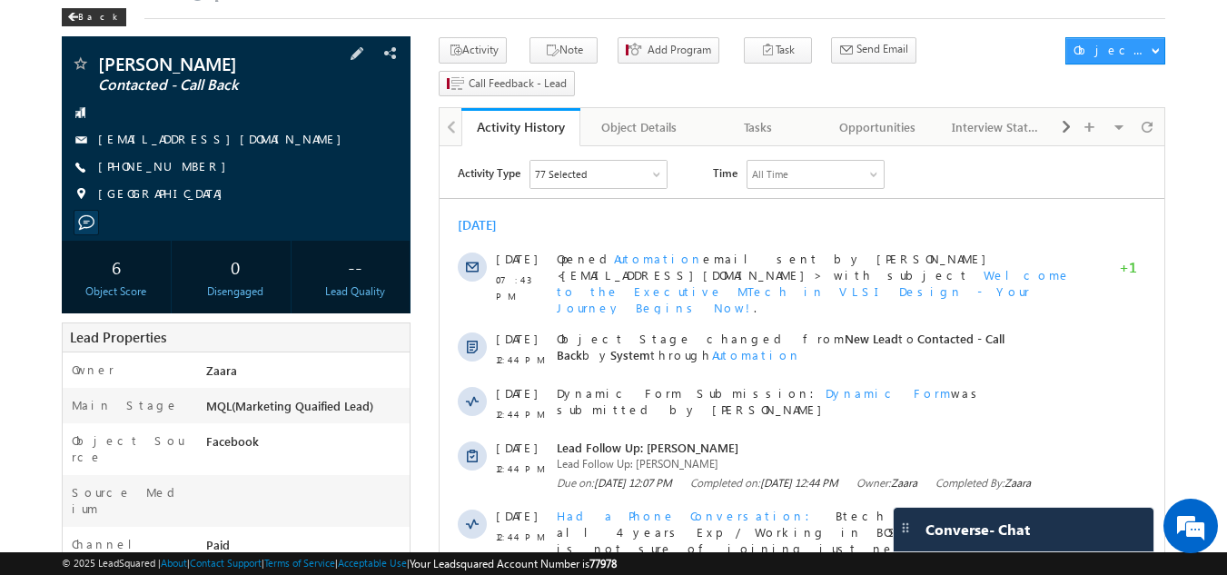
scroll to position [80, 0]
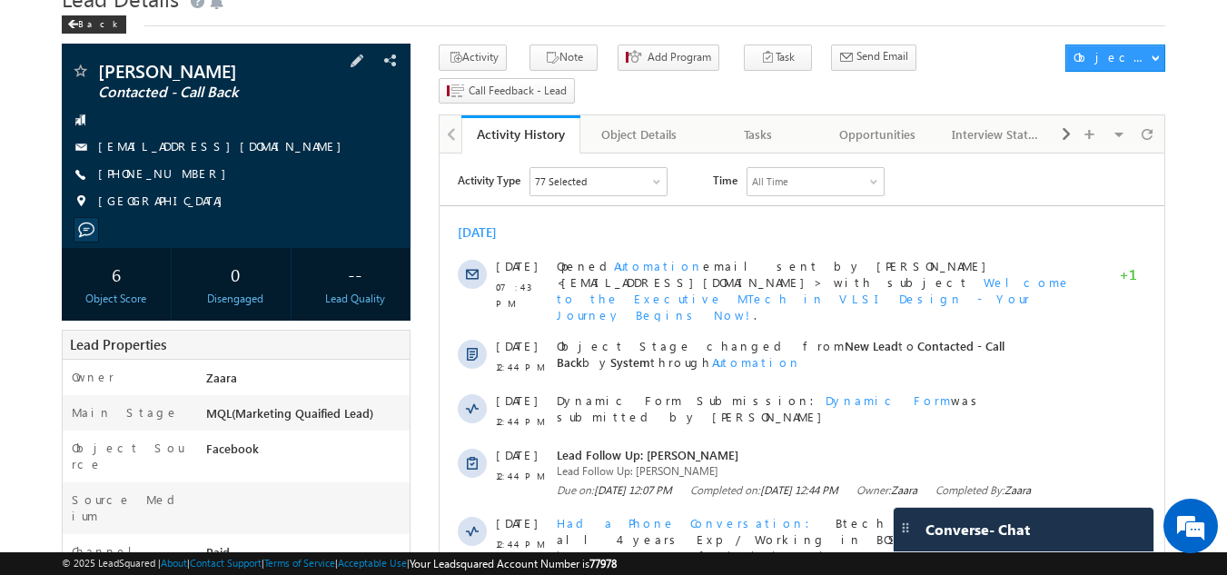
click at [184, 177] on div "+91-9611488959" at bounding box center [236, 174] width 331 height 18
copy div "+91-9611488959"
click at [760, 124] on div "Tasks" at bounding box center [758, 135] width 88 height 22
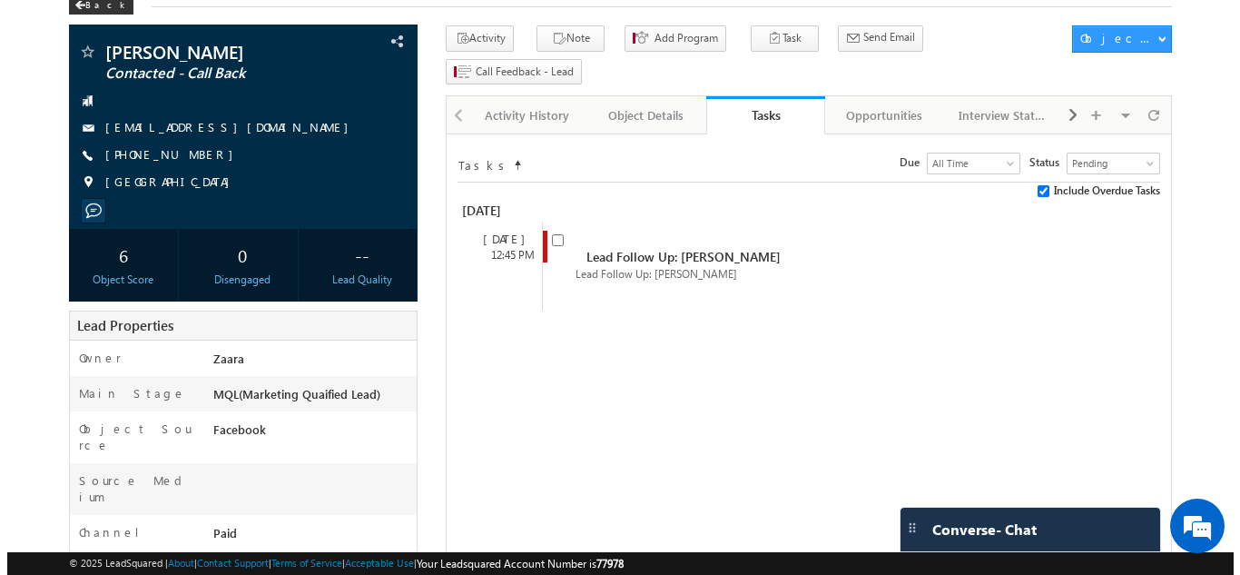
scroll to position [98, 0]
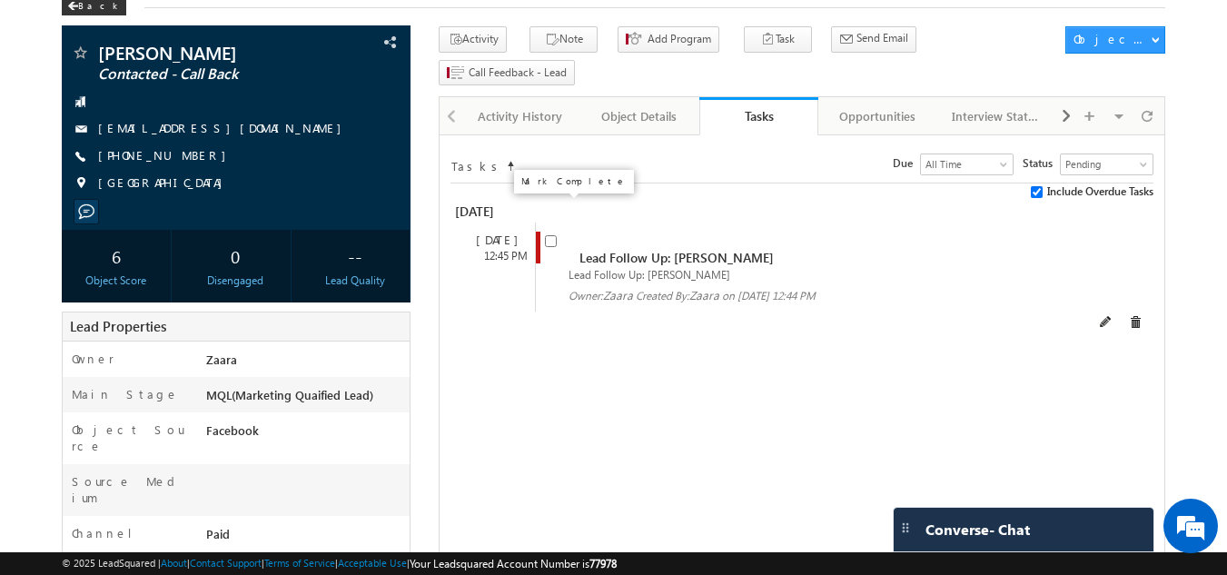
click at [550, 235] on input "checkbox" at bounding box center [551, 241] width 12 height 12
checkbox input "false"
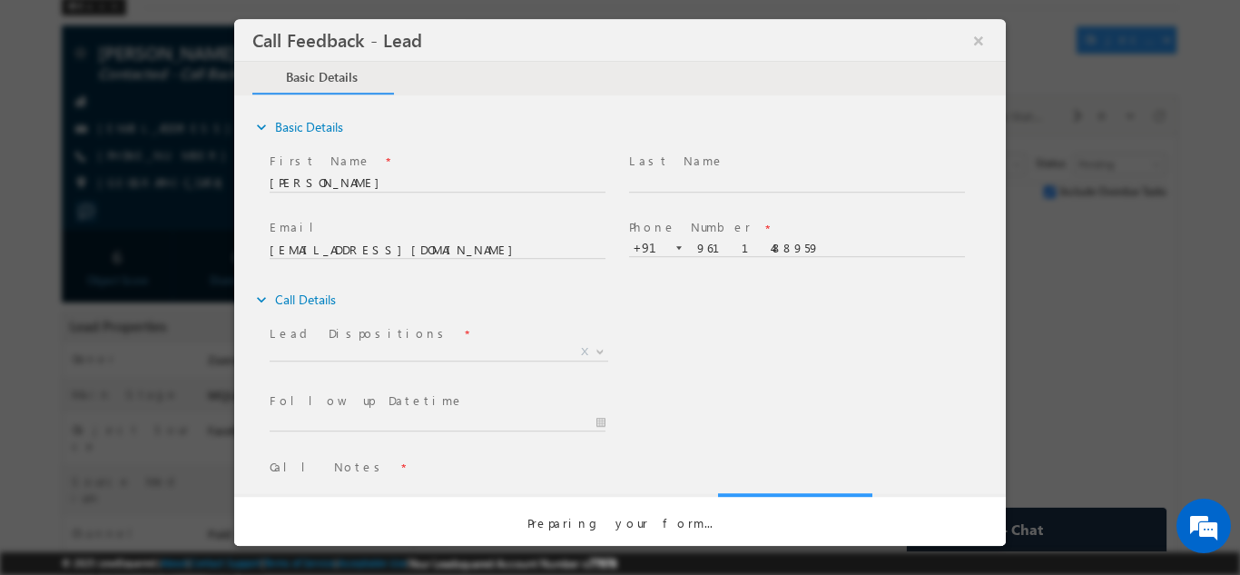
scroll to position [0, 0]
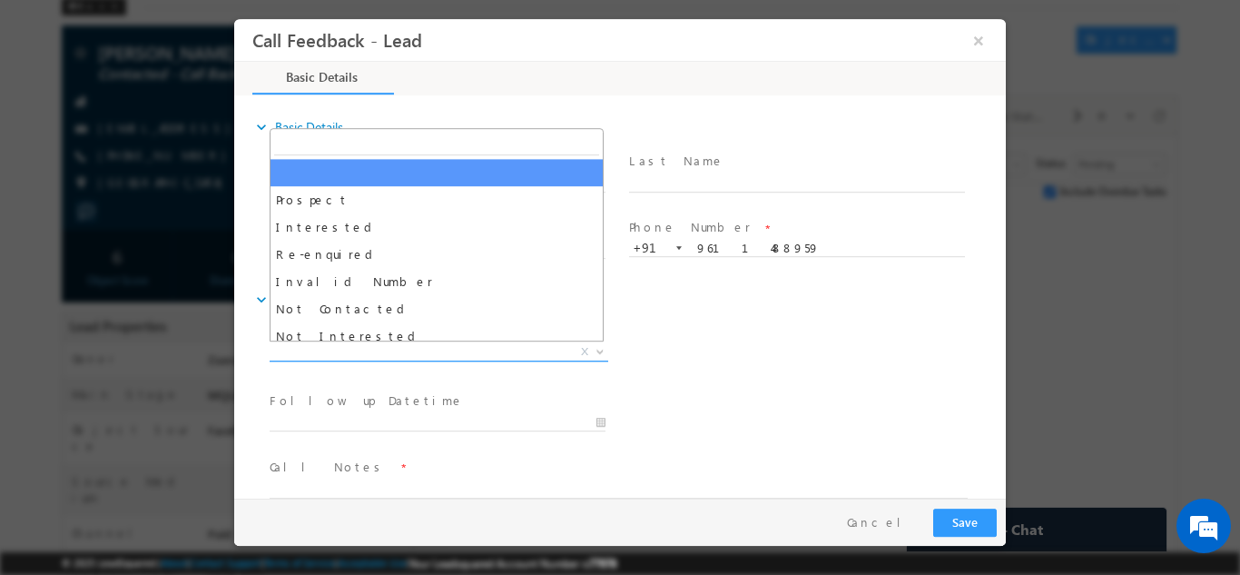
click at [384, 348] on span "X" at bounding box center [439, 351] width 339 height 18
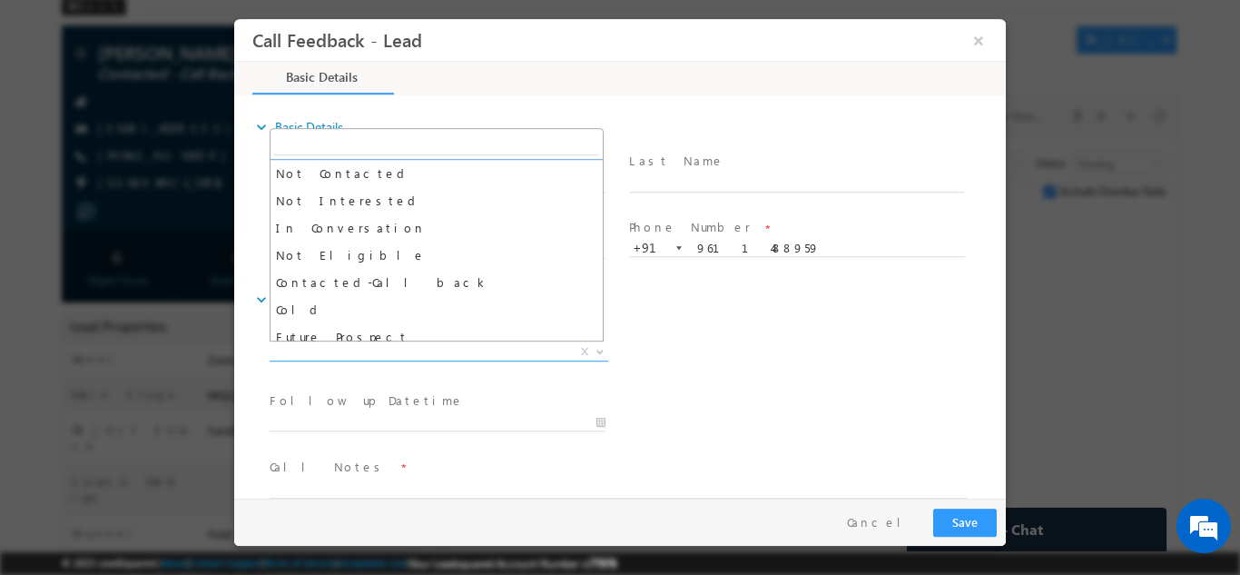
scroll to position [136, 0]
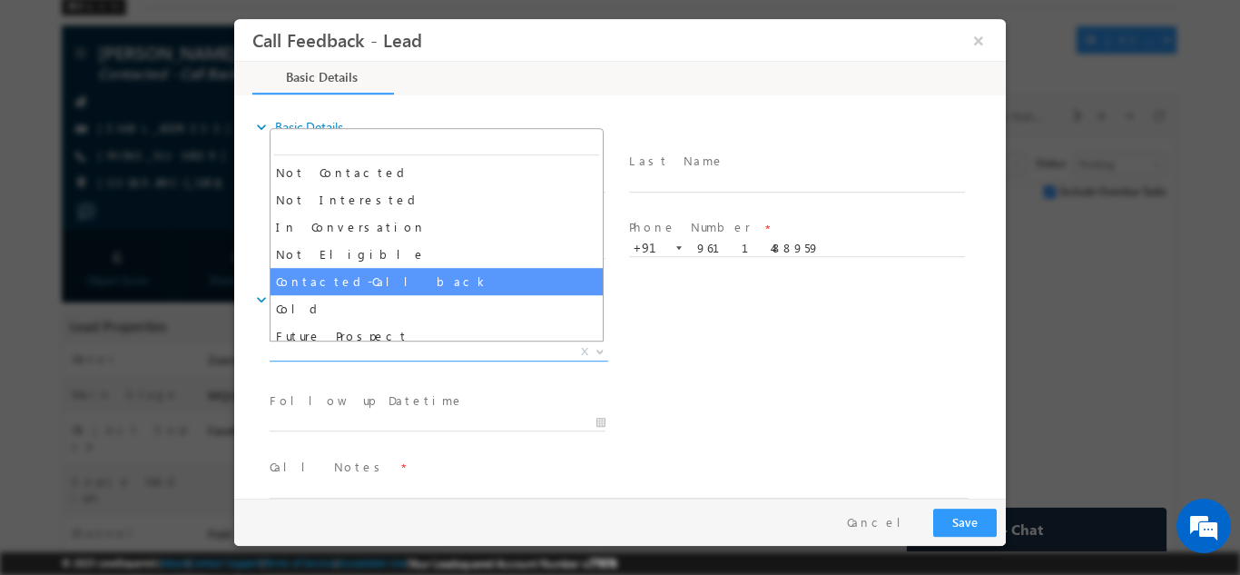
select select "Contacted-Call back"
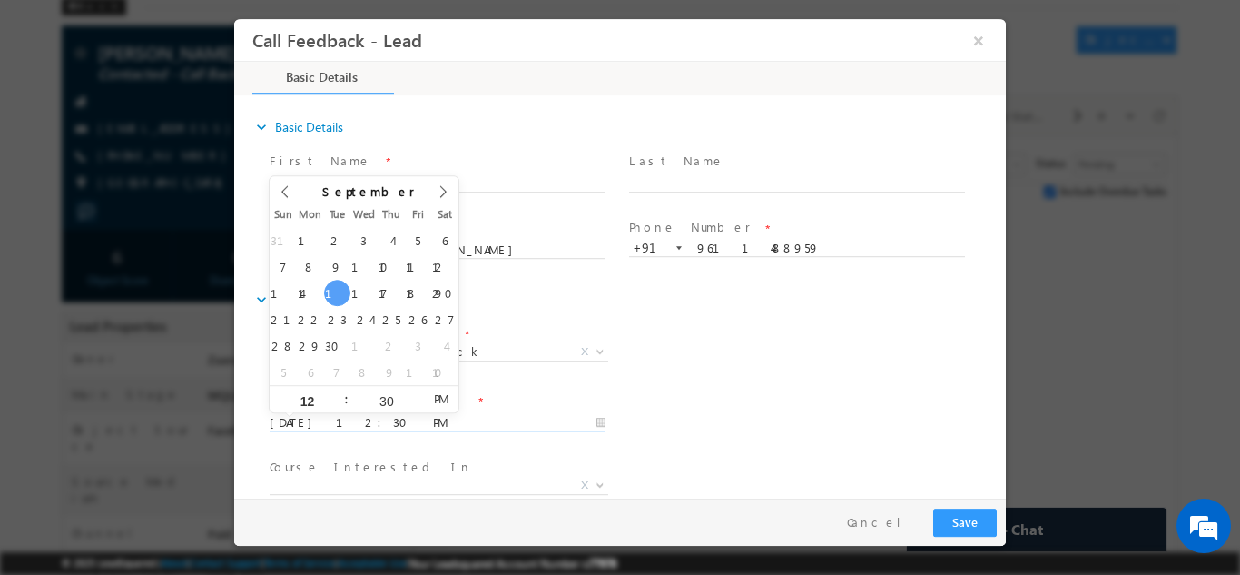
click at [346, 419] on input "16/09/2025 12:30 PM" at bounding box center [438, 422] width 336 height 18
type input "18/09/2025 12:30 PM"
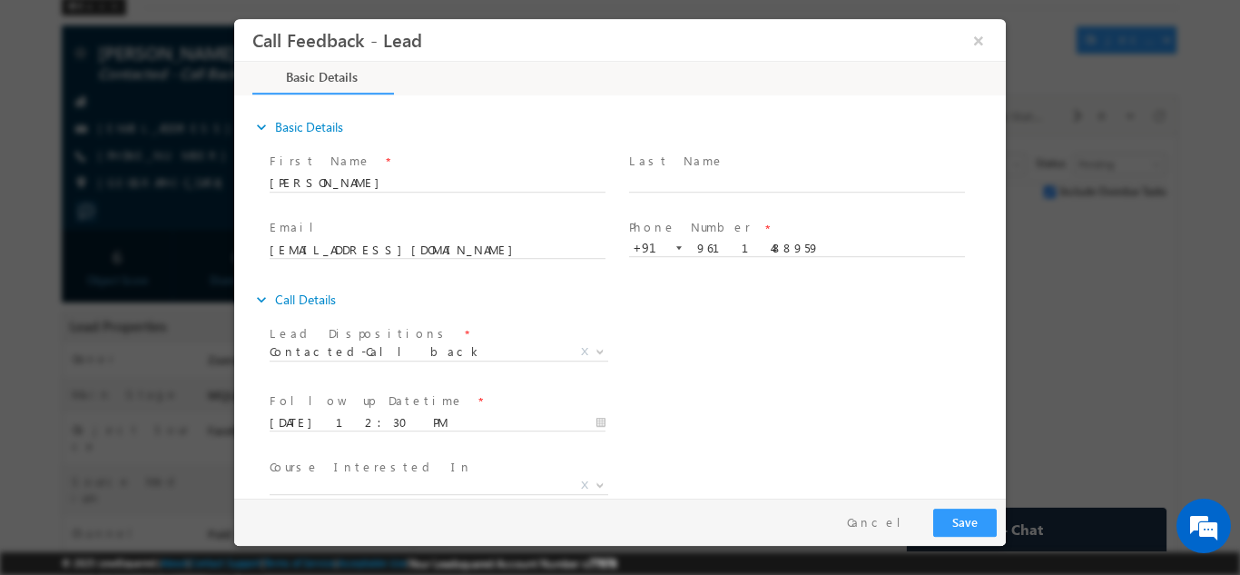
click at [660, 351] on div "Lead Dispositions * Prospect Interested Re-enquired Invalid Number Not Contacte…" at bounding box center [636, 353] width 740 height 67
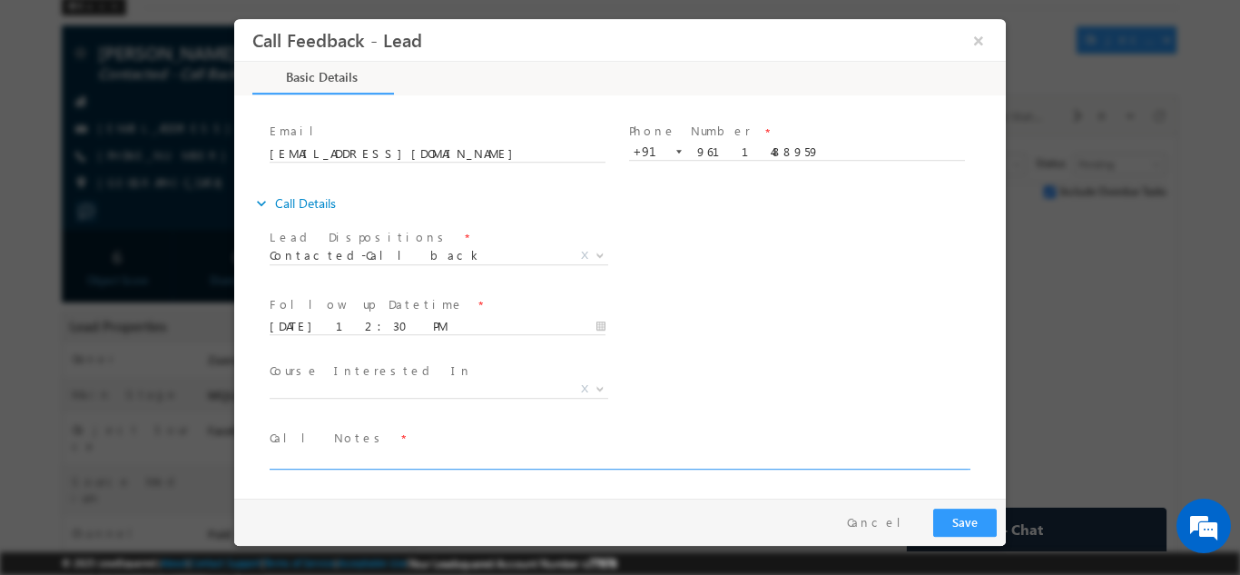
click at [402, 462] on textarea at bounding box center [619, 458] width 698 height 21
type textarea "Call back later as she is busy"
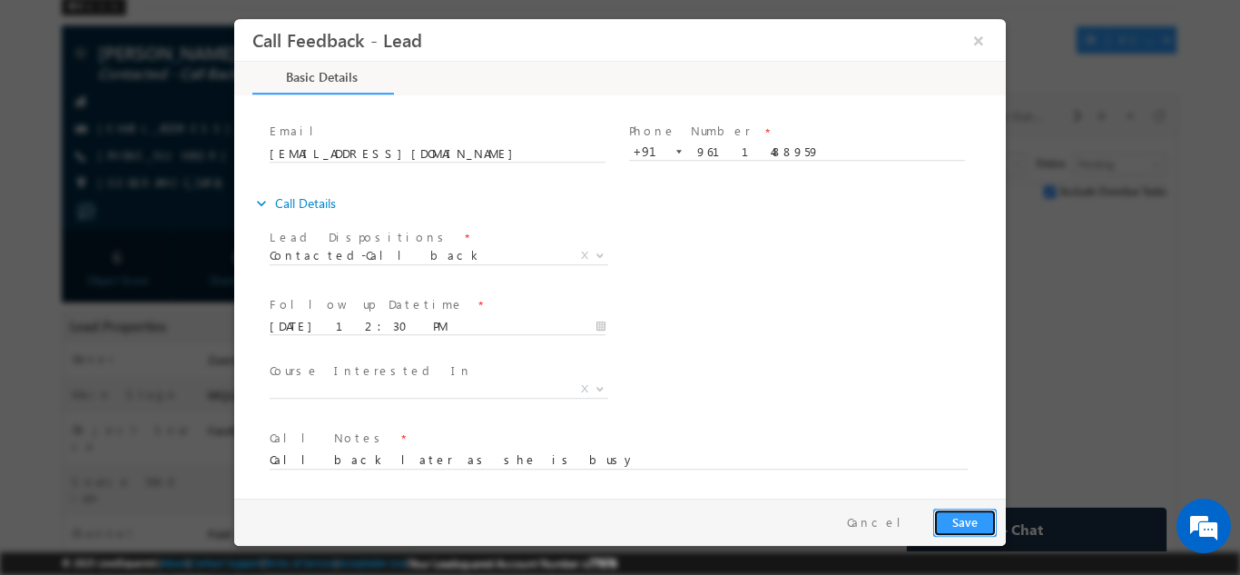
click at [955, 515] on button "Save" at bounding box center [966, 522] width 64 height 28
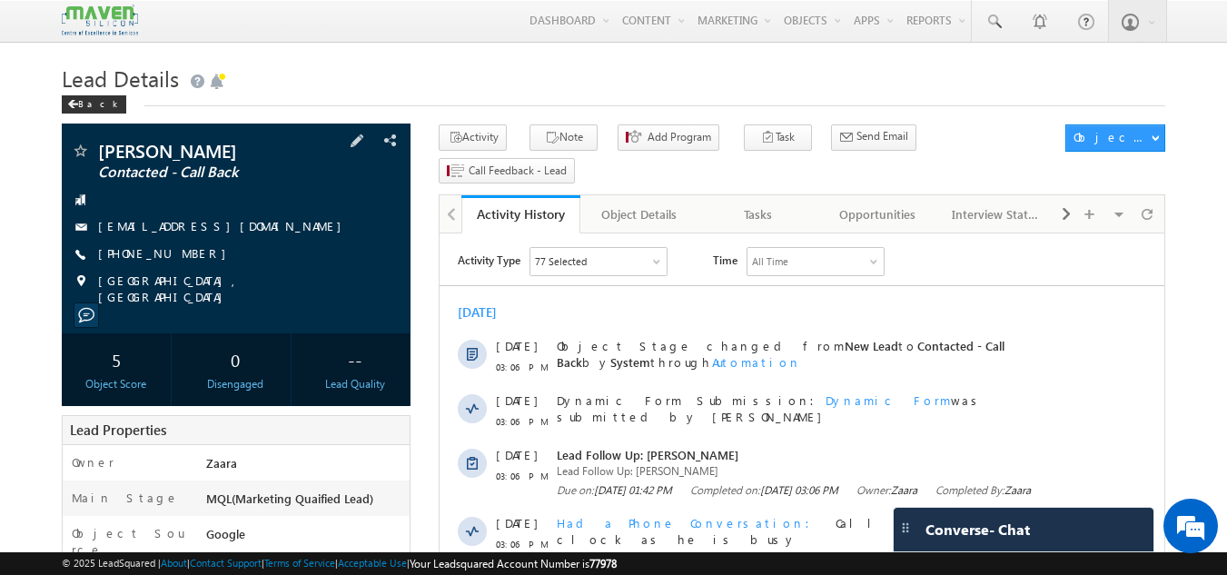
click at [262, 231] on link "[EMAIL_ADDRESS][DOMAIN_NAME]" at bounding box center [224, 225] width 252 height 15
click at [774, 203] on div "Tasks" at bounding box center [758, 214] width 88 height 22
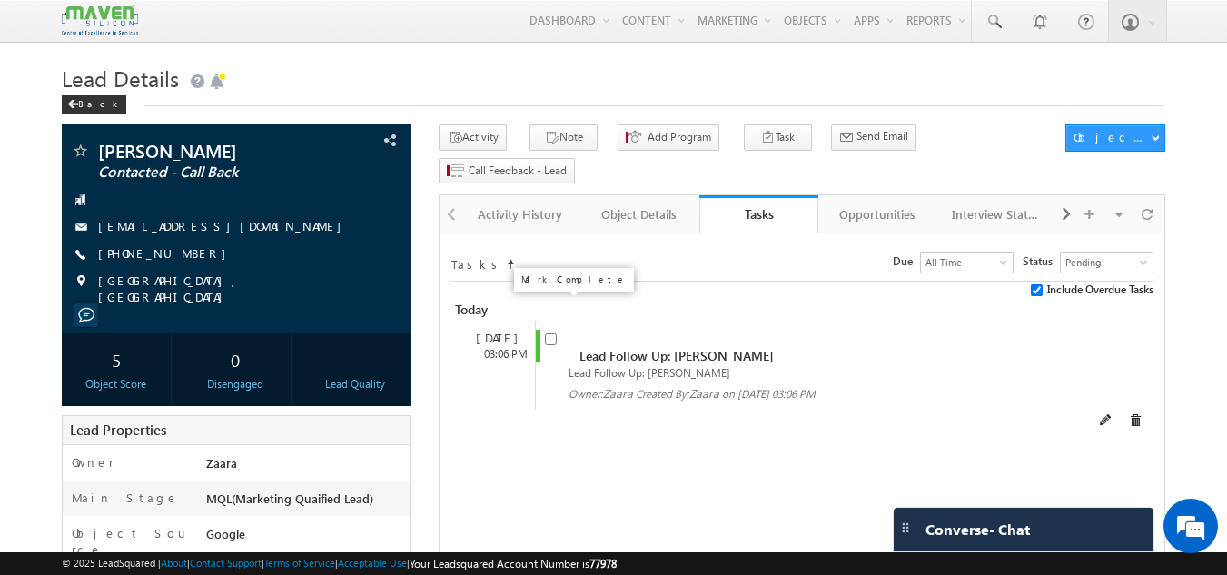
click at [551, 333] on input "checkbox" at bounding box center [551, 339] width 12 height 12
checkbox input "false"
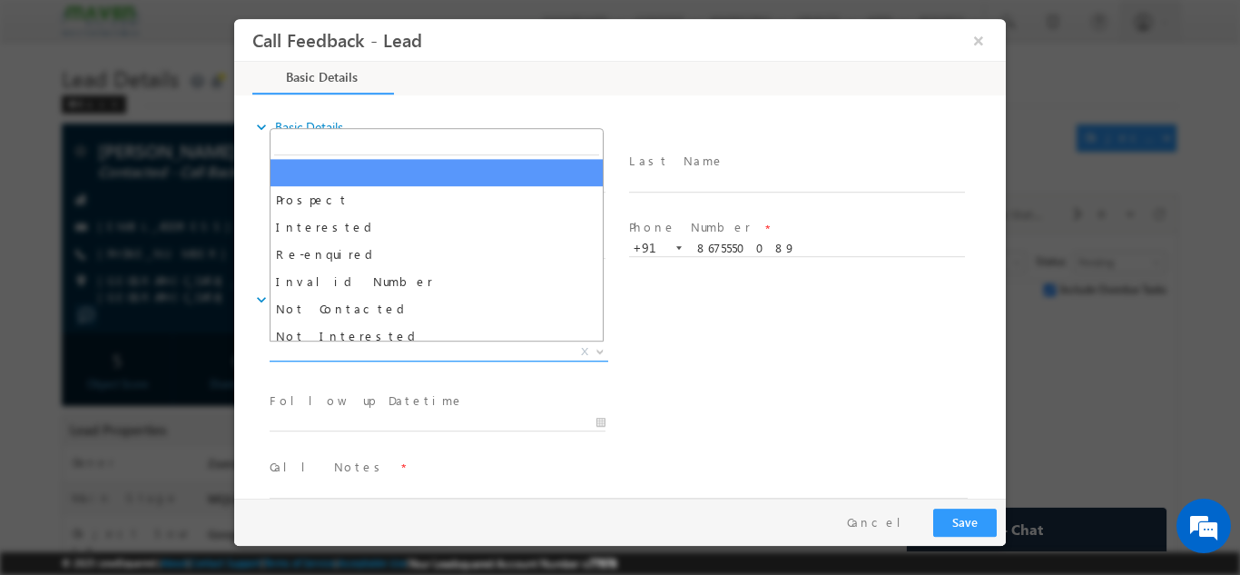
click at [389, 356] on span "X" at bounding box center [439, 351] width 339 height 18
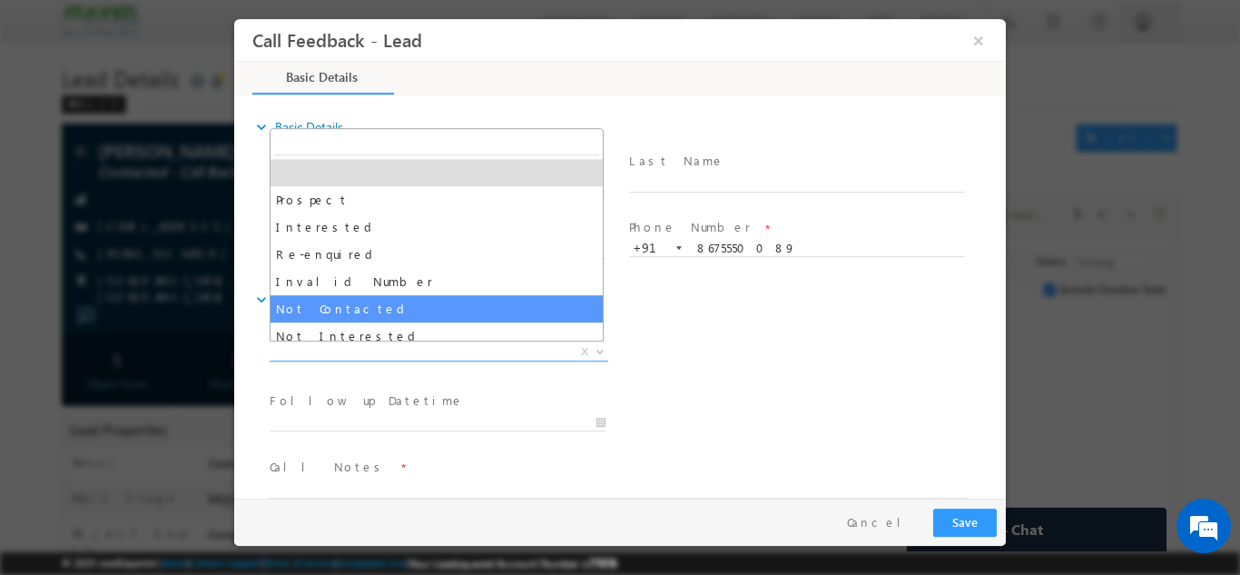
select select "Not Contacted"
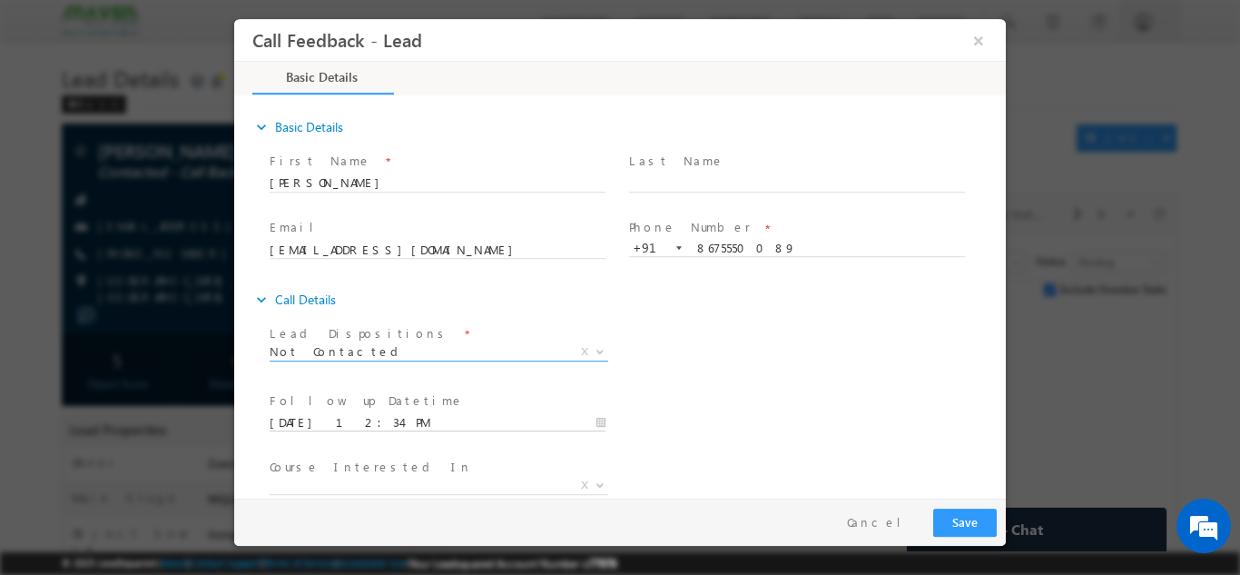
click at [351, 422] on input "16/09/2025 12:34 PM" at bounding box center [438, 422] width 336 height 18
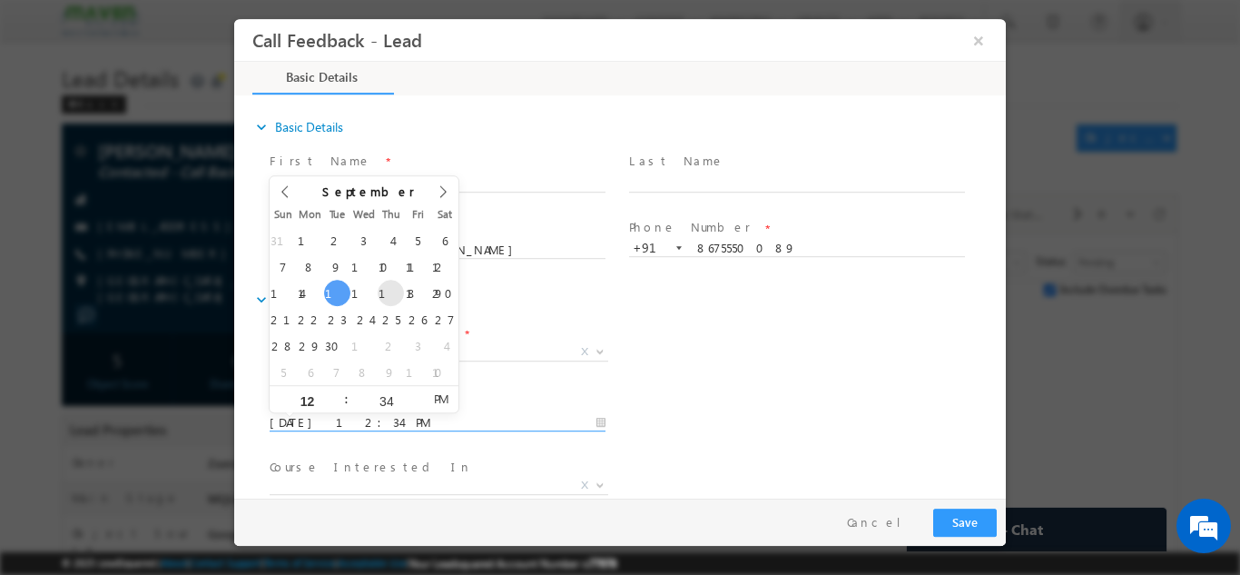
type input "18/09/2025 12:34 PM"
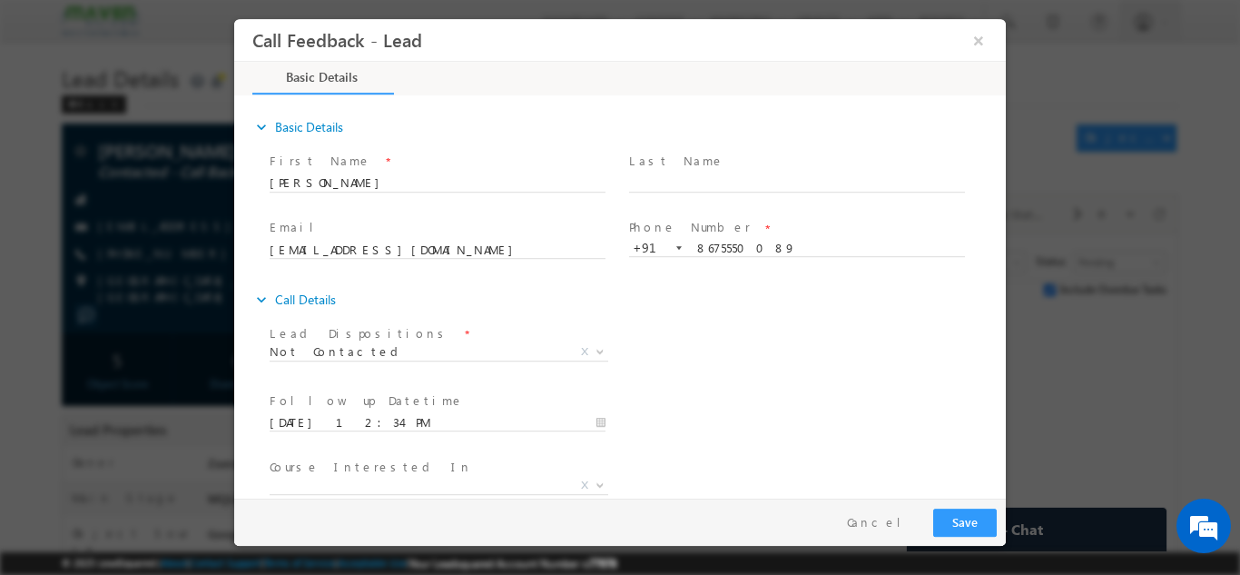
click at [672, 372] on div "Lead Dispositions * Prospect Interested Re-enquired Invalid Number Not Contacte…" at bounding box center [636, 353] width 740 height 67
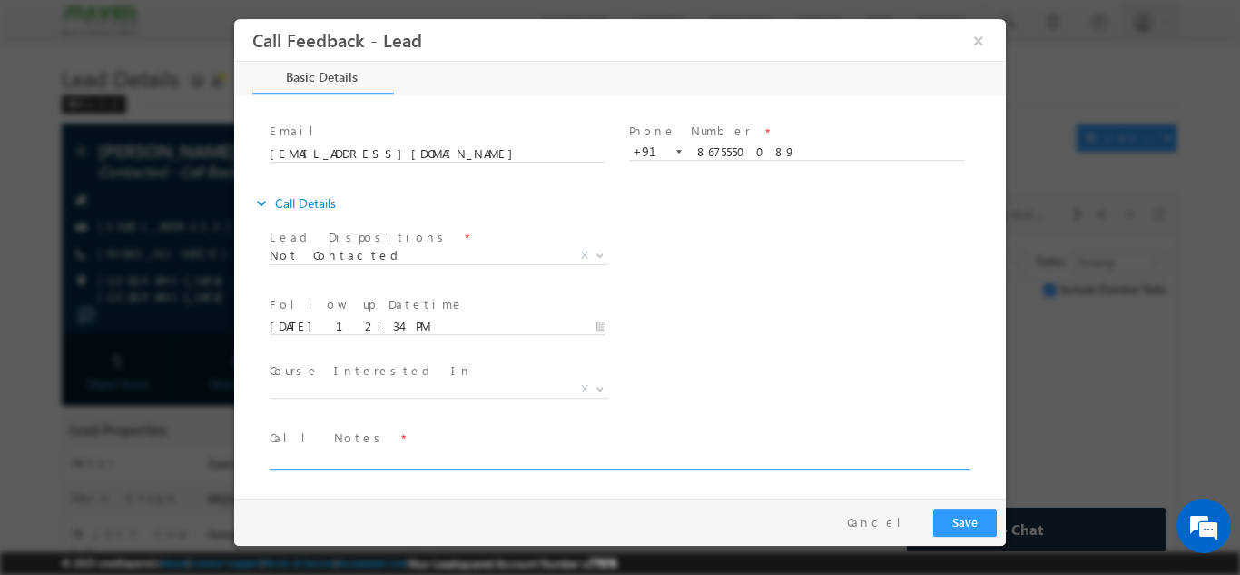
click at [536, 457] on textarea at bounding box center [619, 458] width 698 height 21
type textarea "NPU"
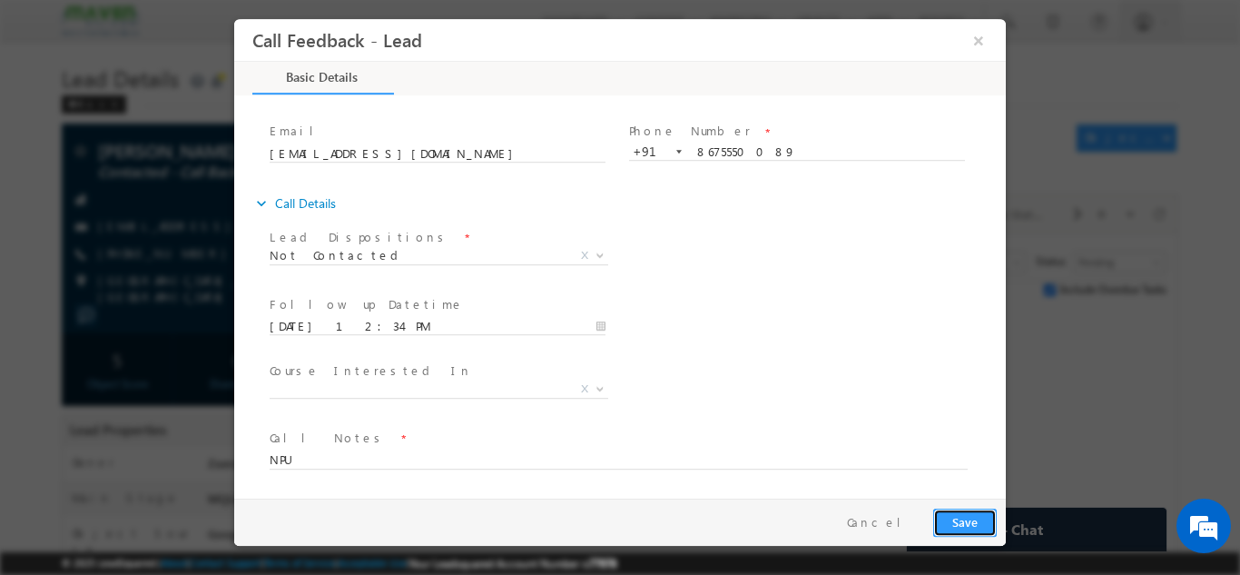
click at [956, 528] on button "Save" at bounding box center [966, 522] width 64 height 28
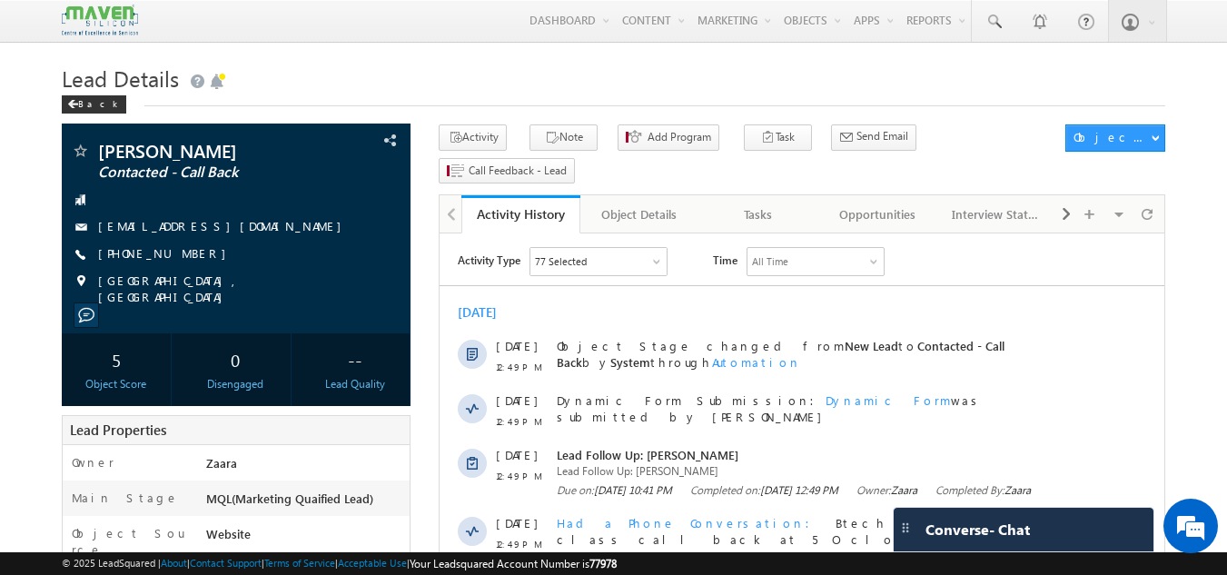
click at [902, 298] on div "Sep 2025 12 Sep 12:49 PM Object Stage changed from New Lead to Contacted - Call…" at bounding box center [802, 549] width 725 height 509
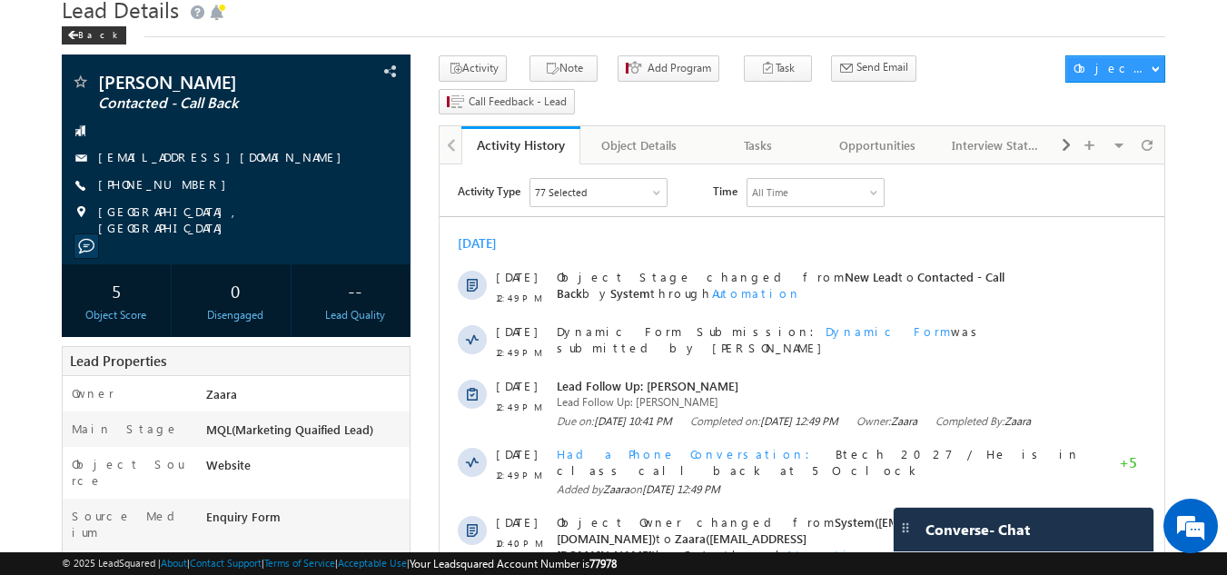
scroll to position [65, 0]
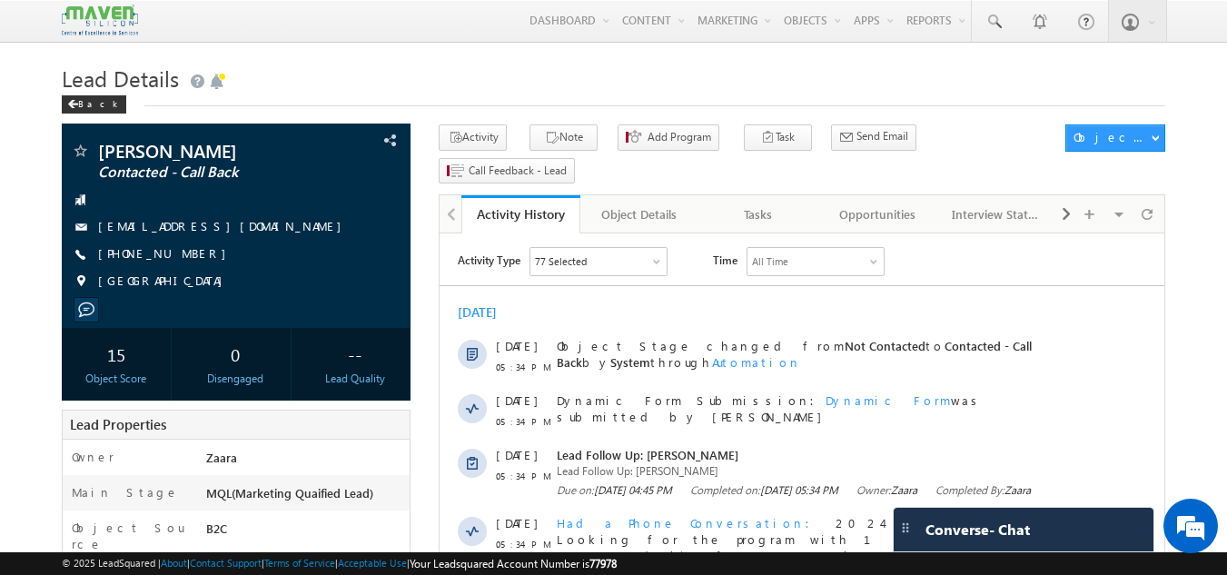
click at [640, 305] on div "[DATE]" at bounding box center [802, 312] width 725 height 16
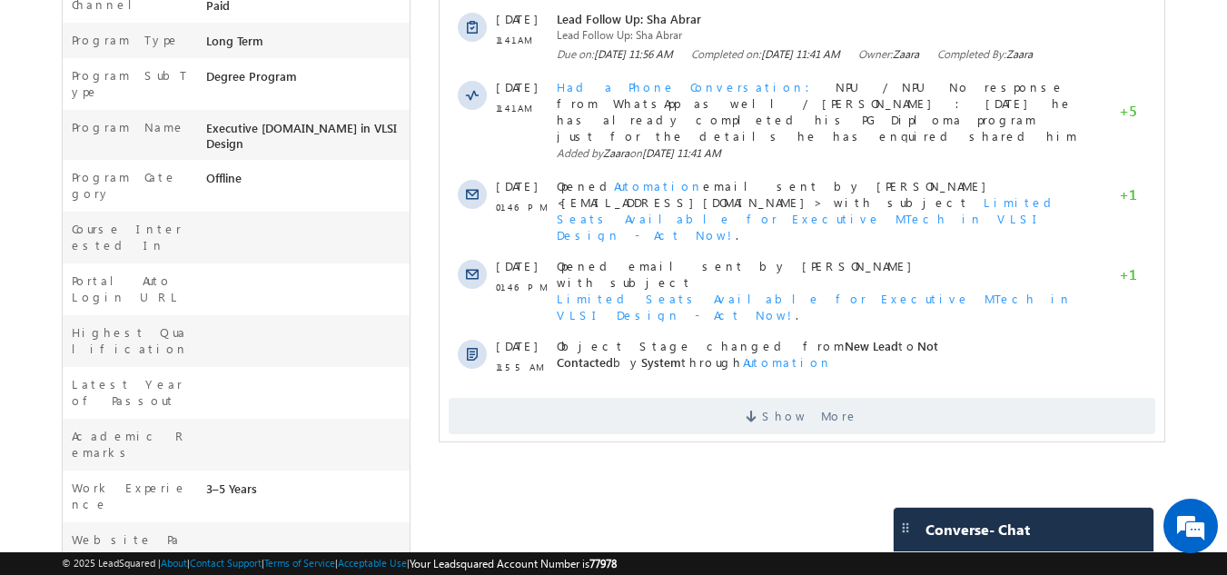
scroll to position [629, 0]
click at [413, 121] on div "Sha Abrar Contacted - Call Back --" at bounding box center [614, 109] width 1104 height 1228
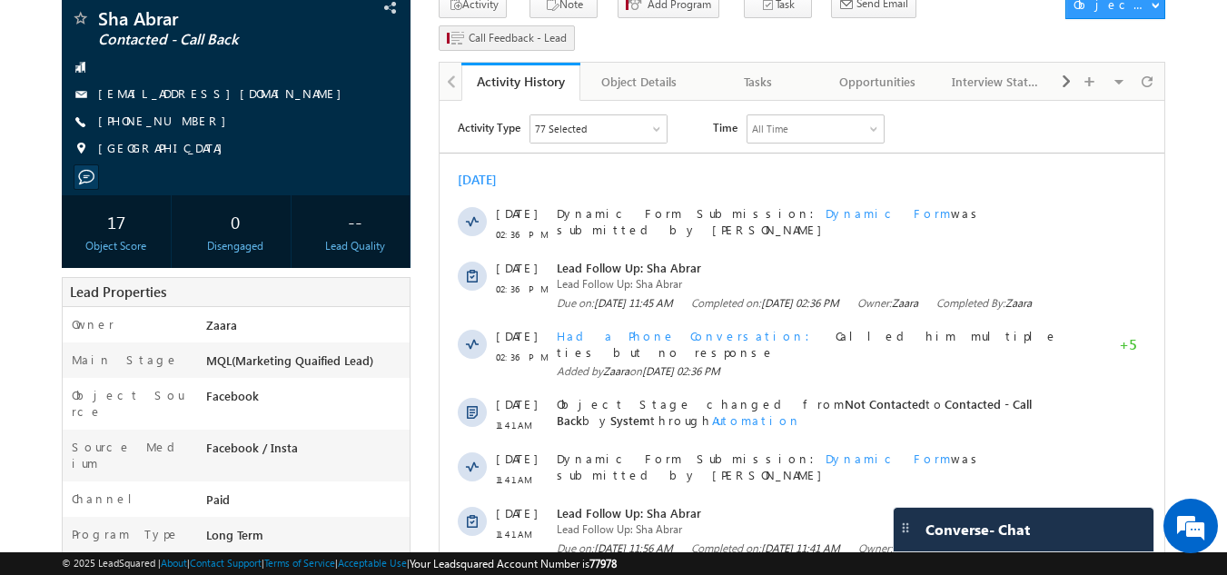
scroll to position [132, 0]
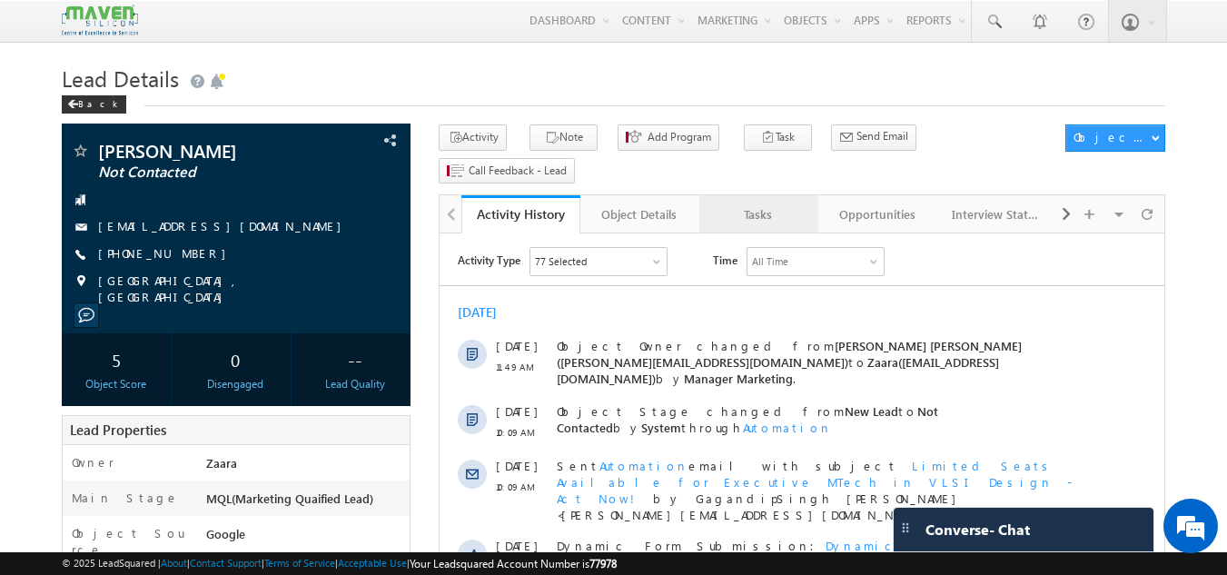
click at [754, 203] on div "Tasks" at bounding box center [758, 214] width 88 height 22
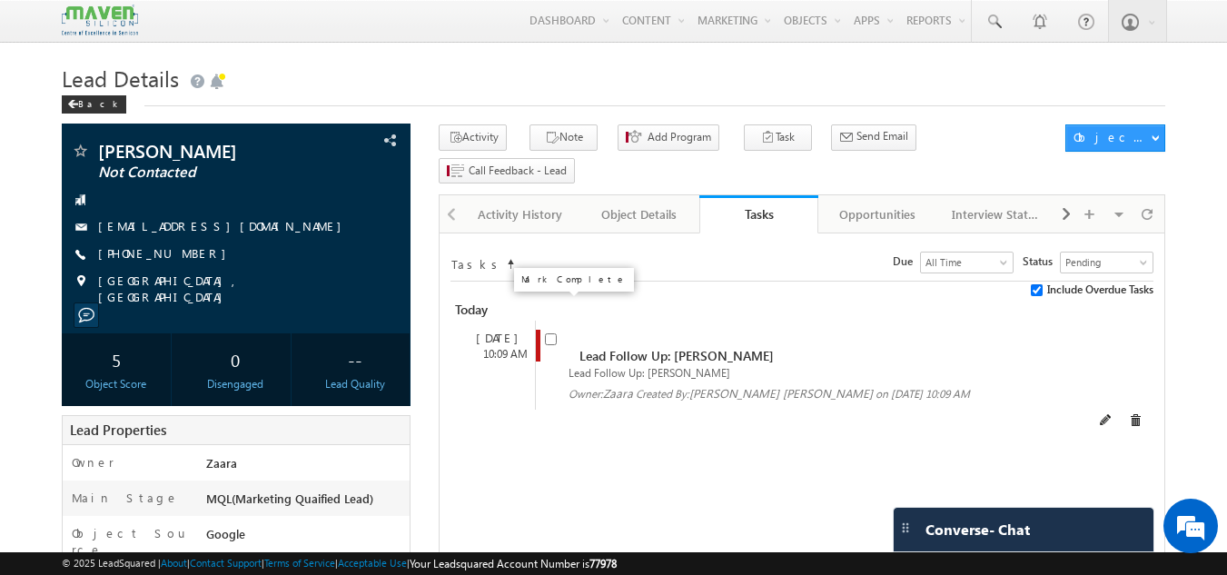
click at [550, 333] on input "checkbox" at bounding box center [551, 339] width 12 height 12
checkbox input "false"
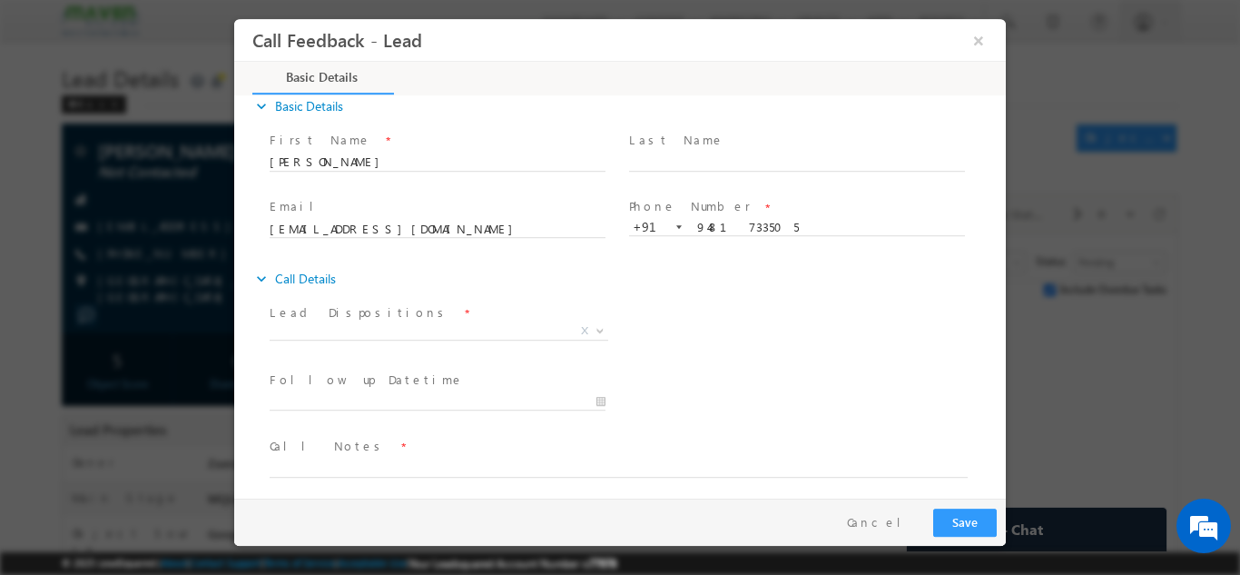
scroll to position [29, 0]
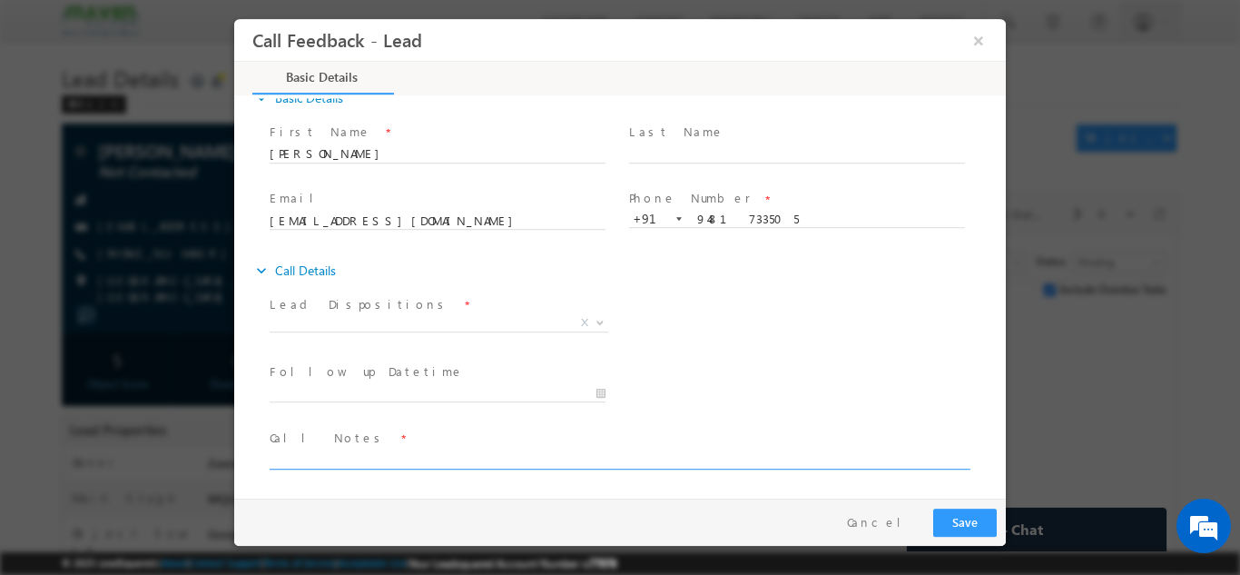
click at [326, 450] on textarea at bounding box center [619, 458] width 698 height 21
click at [511, 459] on textarea "Btech 2022 / Over all 3 Exp / Working in Schasler as Software" at bounding box center [619, 458] width 698 height 21
paste textarea "Schasler"
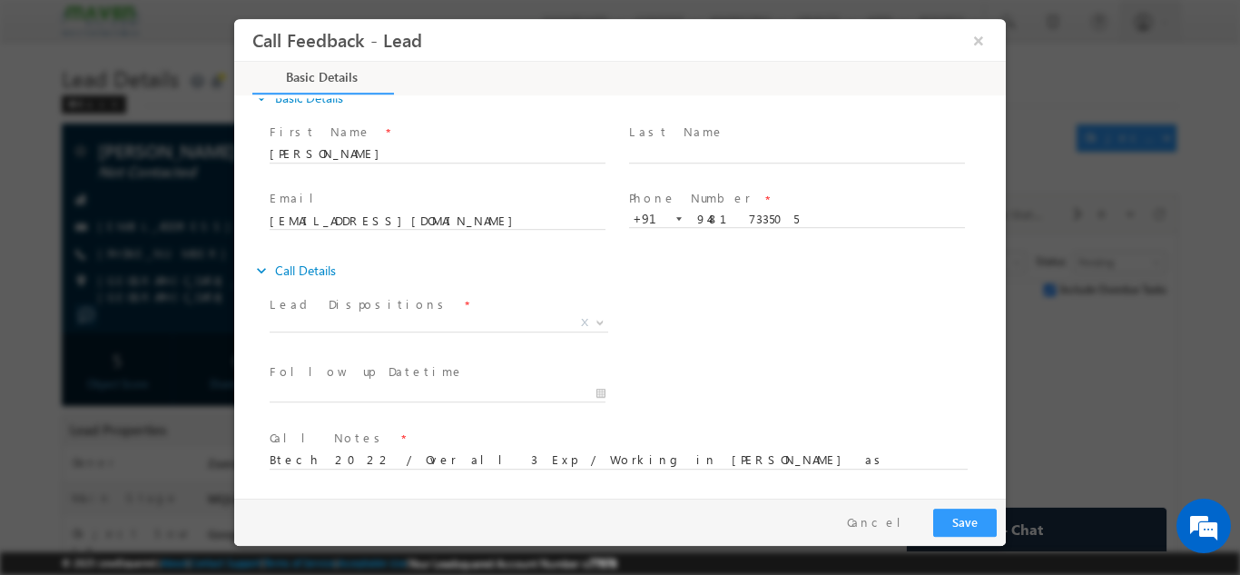
click at [699, 447] on span "Call Notes *" at bounding box center [609, 438] width 678 height 20
click at [689, 466] on textarea "Btech 2022 / Over all 3 Exp / Working in [PERSON_NAME] as Software" at bounding box center [619, 458] width 698 height 21
type textarea "Btech 2022 / Over all 3 Exp / Working in [PERSON_NAME] as Software developer gi…"
click at [811, 479] on span "Btech 2022 / Over all 3 Exp / Working in [PERSON_NAME] as Software developer gi…" at bounding box center [627, 465] width 715 height 35
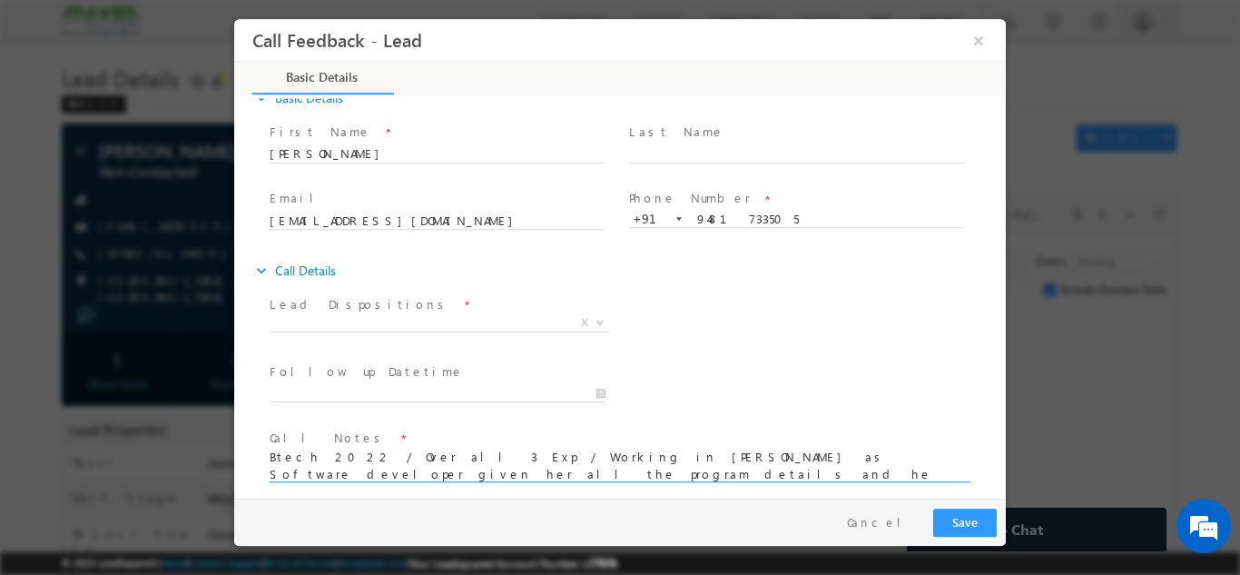
drag, startPoint x: 805, startPoint y: 450, endPoint x: 647, endPoint y: 370, distance: 178.3
click at [647, 370] on div "Follow up Datetime * Program Type * Long Term Short Term X" at bounding box center [636, 391] width 740 height 67
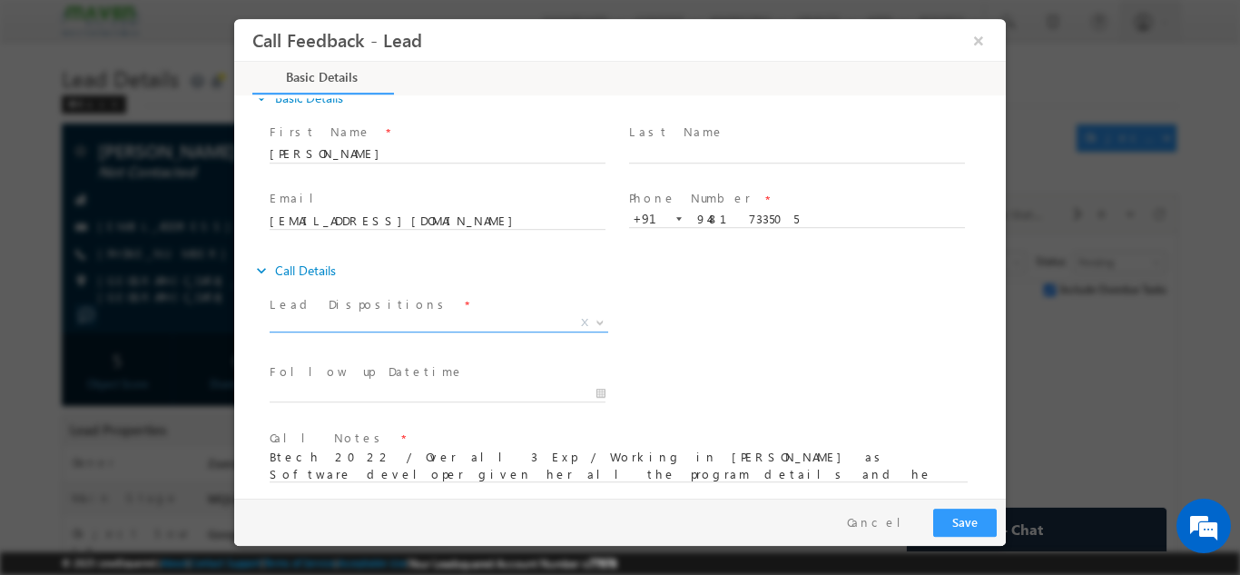
click at [381, 327] on span "X" at bounding box center [439, 322] width 339 height 18
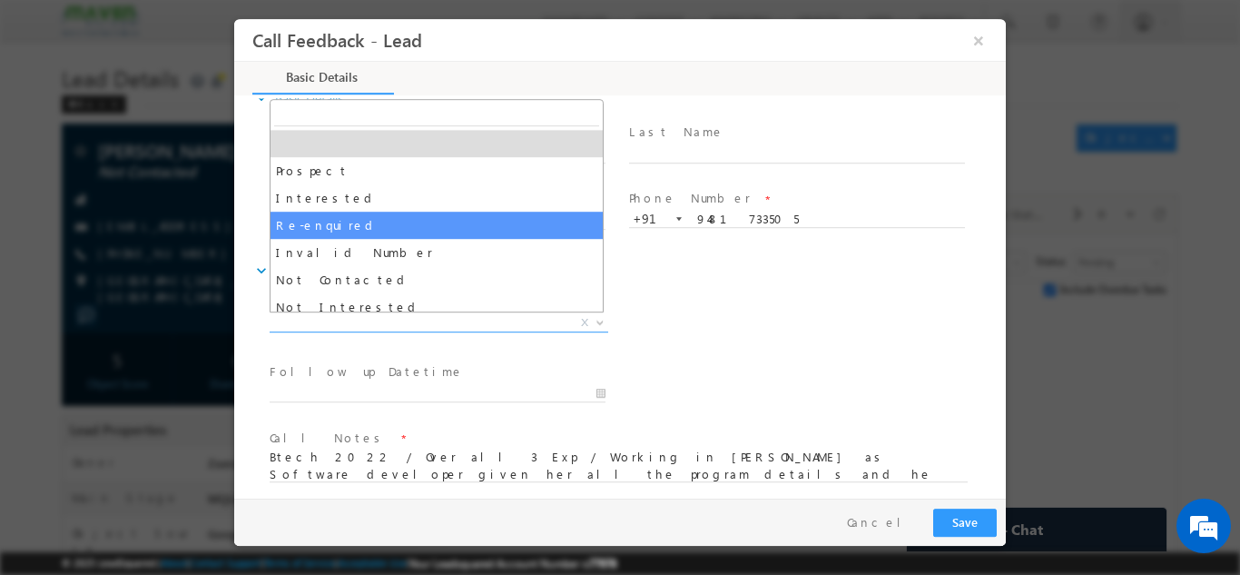
scroll to position [91, 0]
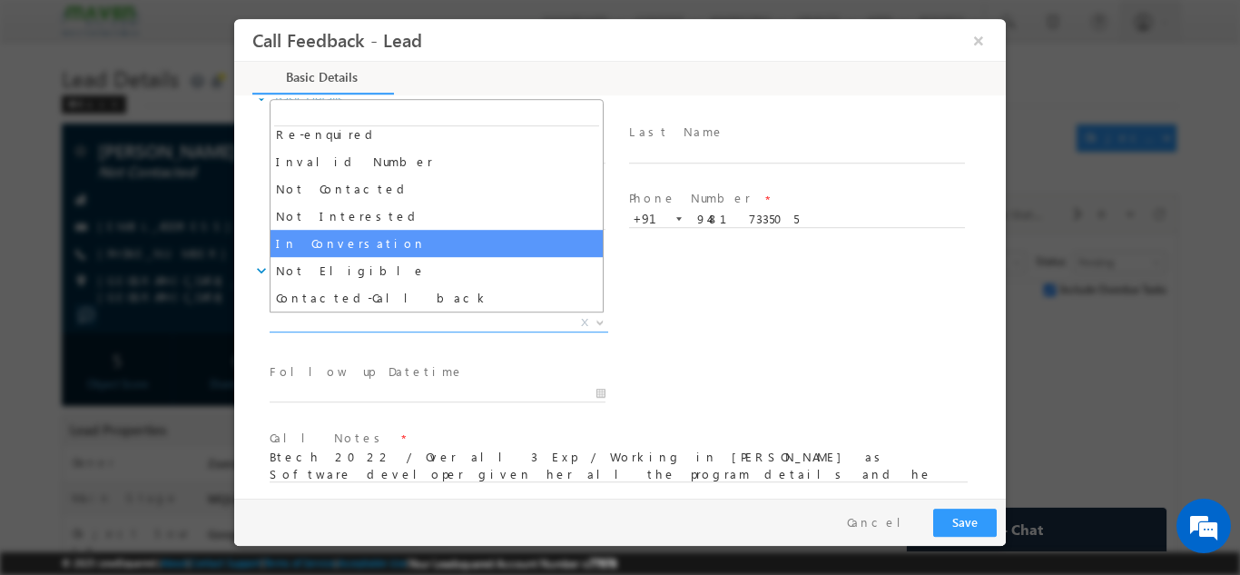
select select "In Conversation"
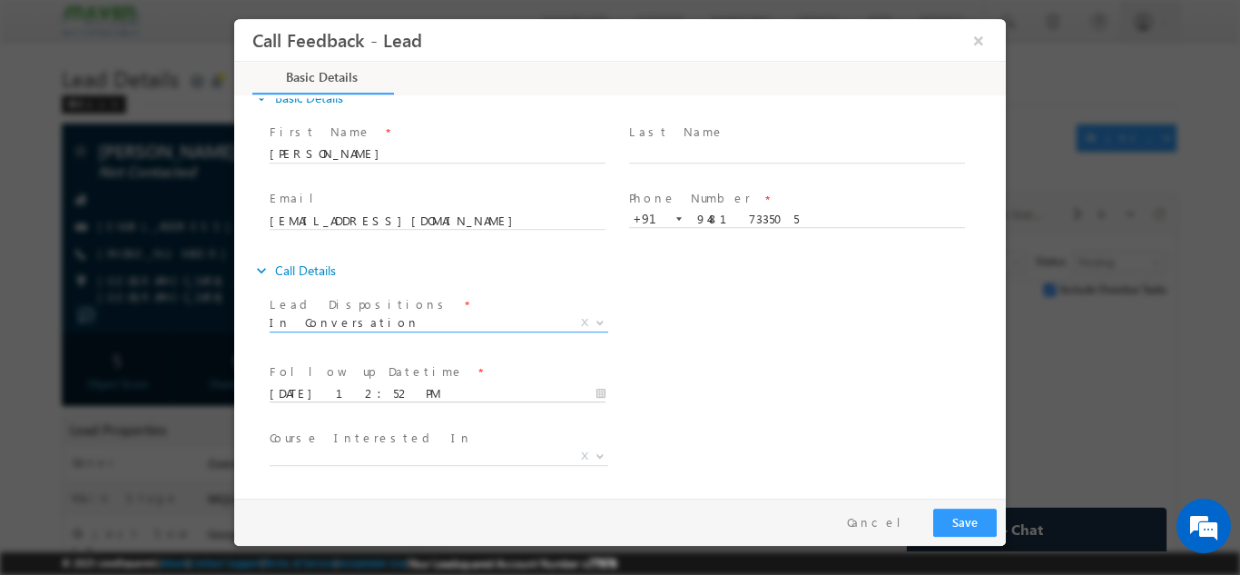
click at [393, 391] on input "[DATE] 12:52 PM" at bounding box center [438, 393] width 336 height 18
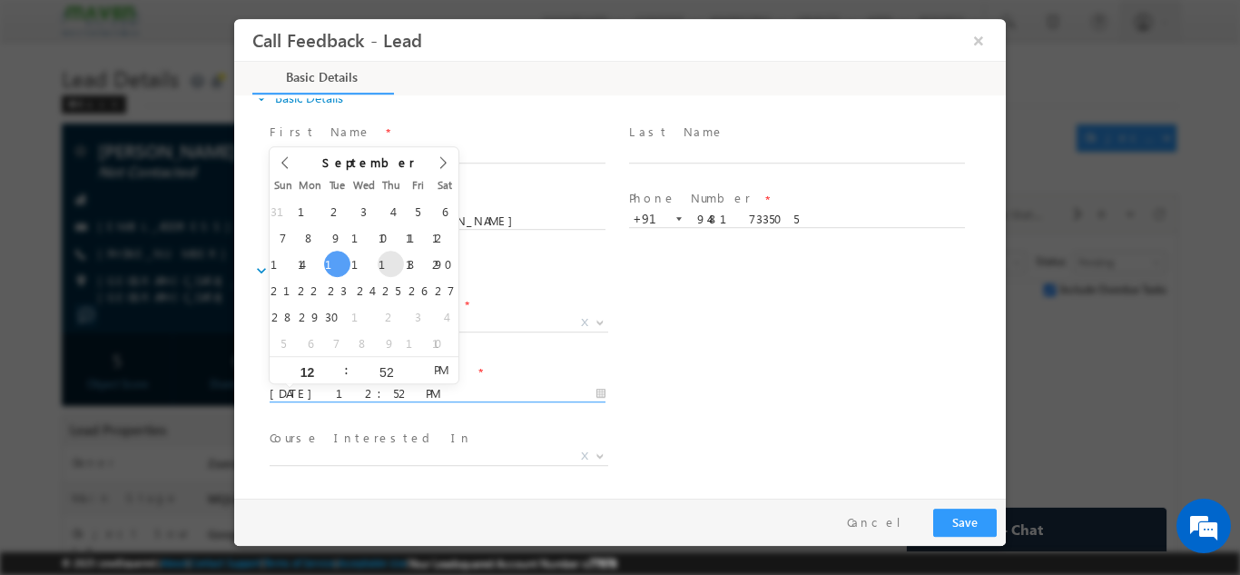
type input "[DATE] 12:52 PM"
click at [566, 328] on span "In Conversation X" at bounding box center [439, 322] width 339 height 18
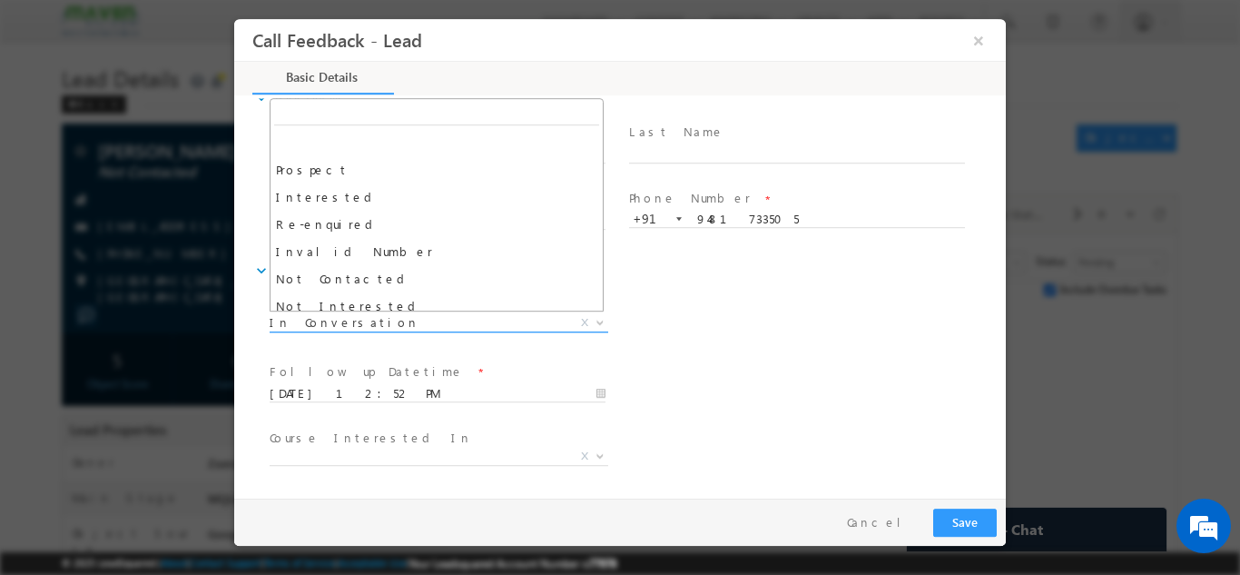
scroll to position [136, 0]
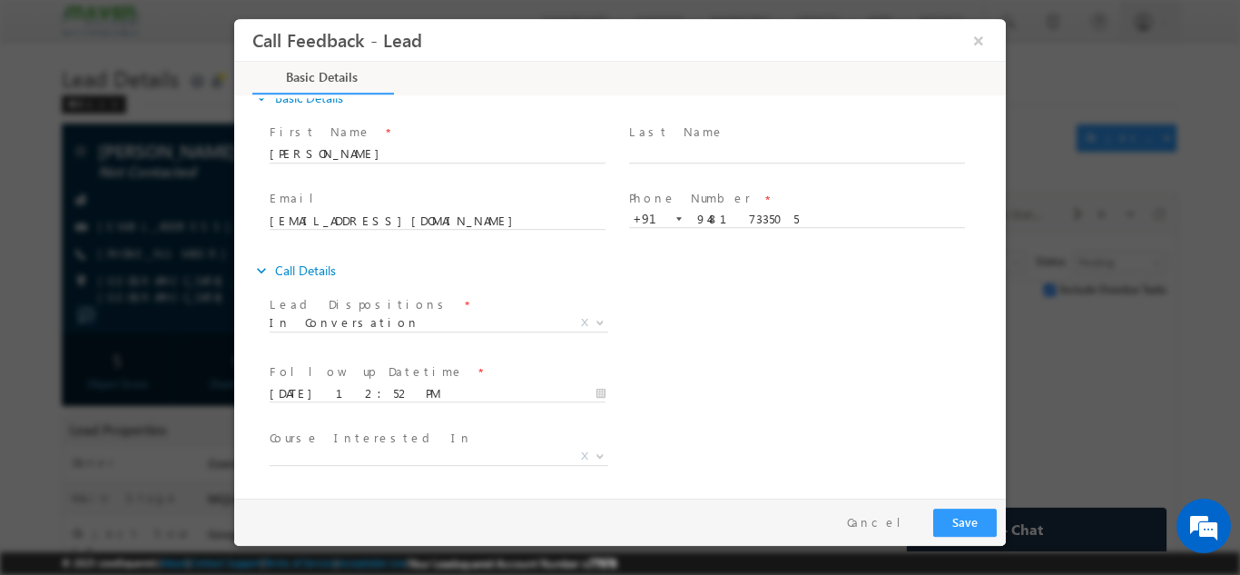
click at [720, 336] on div "Lead Dispositions * Prospect Interested Re-enquired Invalid Number Not Contacte…" at bounding box center [636, 324] width 740 height 67
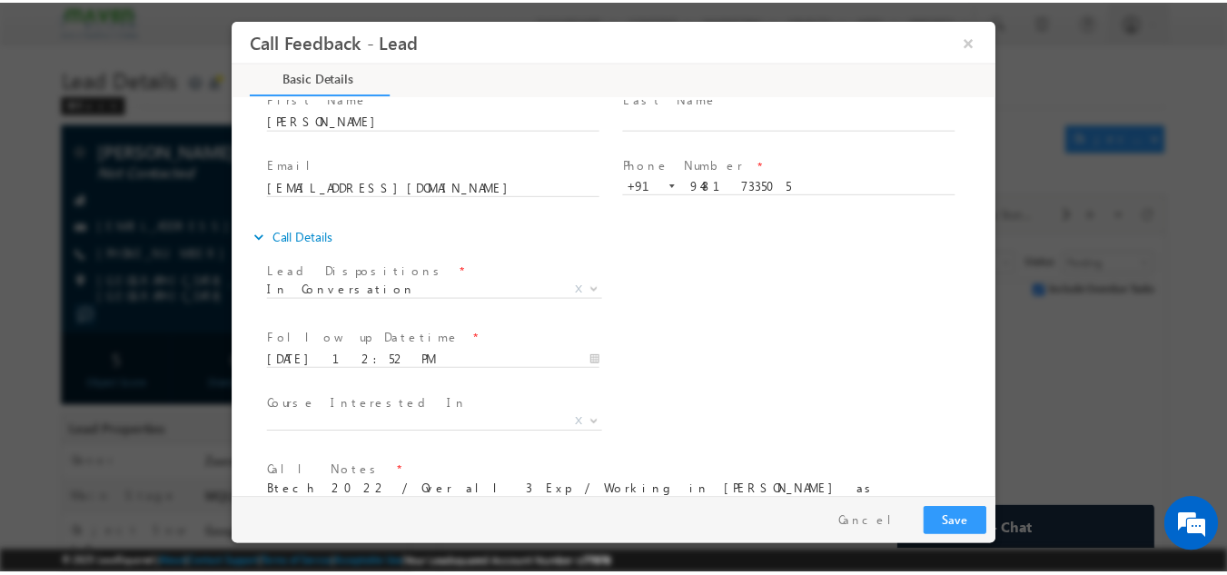
scroll to position [0, 0]
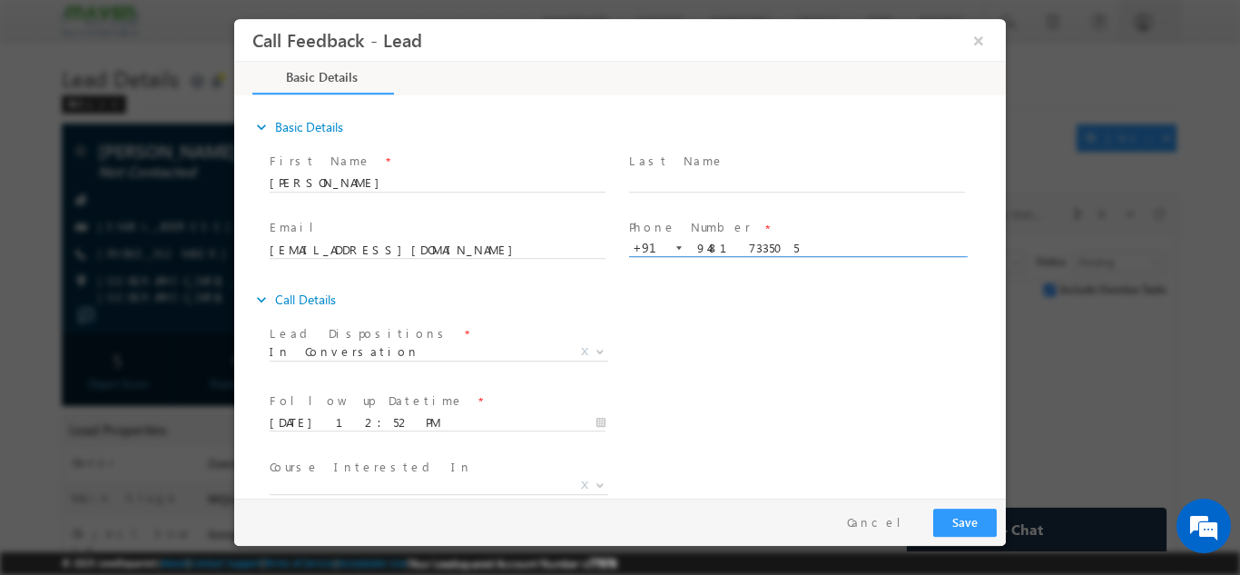
click at [726, 252] on input "9481733505" at bounding box center [797, 248] width 336 height 18
click at [972, 516] on button "Save" at bounding box center [966, 522] width 64 height 28
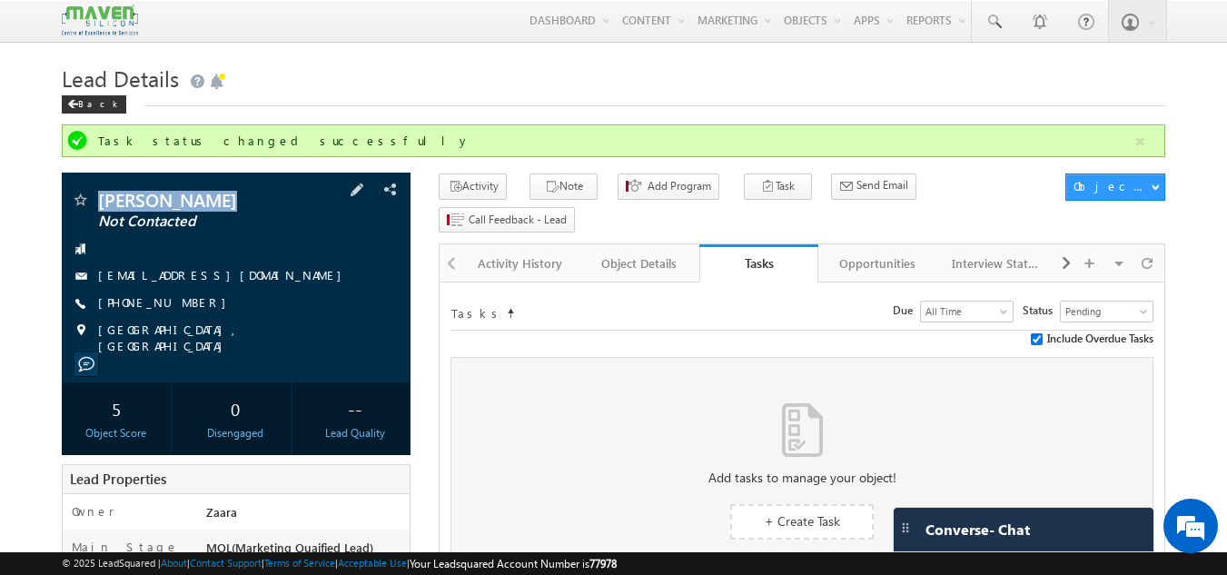
drag, startPoint x: 228, startPoint y: 203, endPoint x: 94, endPoint y: 202, distance: 134.4
click at [94, 202] on div "[PERSON_NAME] Not Contacted" at bounding box center [236, 200] width 331 height 18
copy div "[PERSON_NAME]"
click at [362, 250] on div at bounding box center [236, 249] width 331 height 18
